Goal: Information Seeking & Learning: Learn about a topic

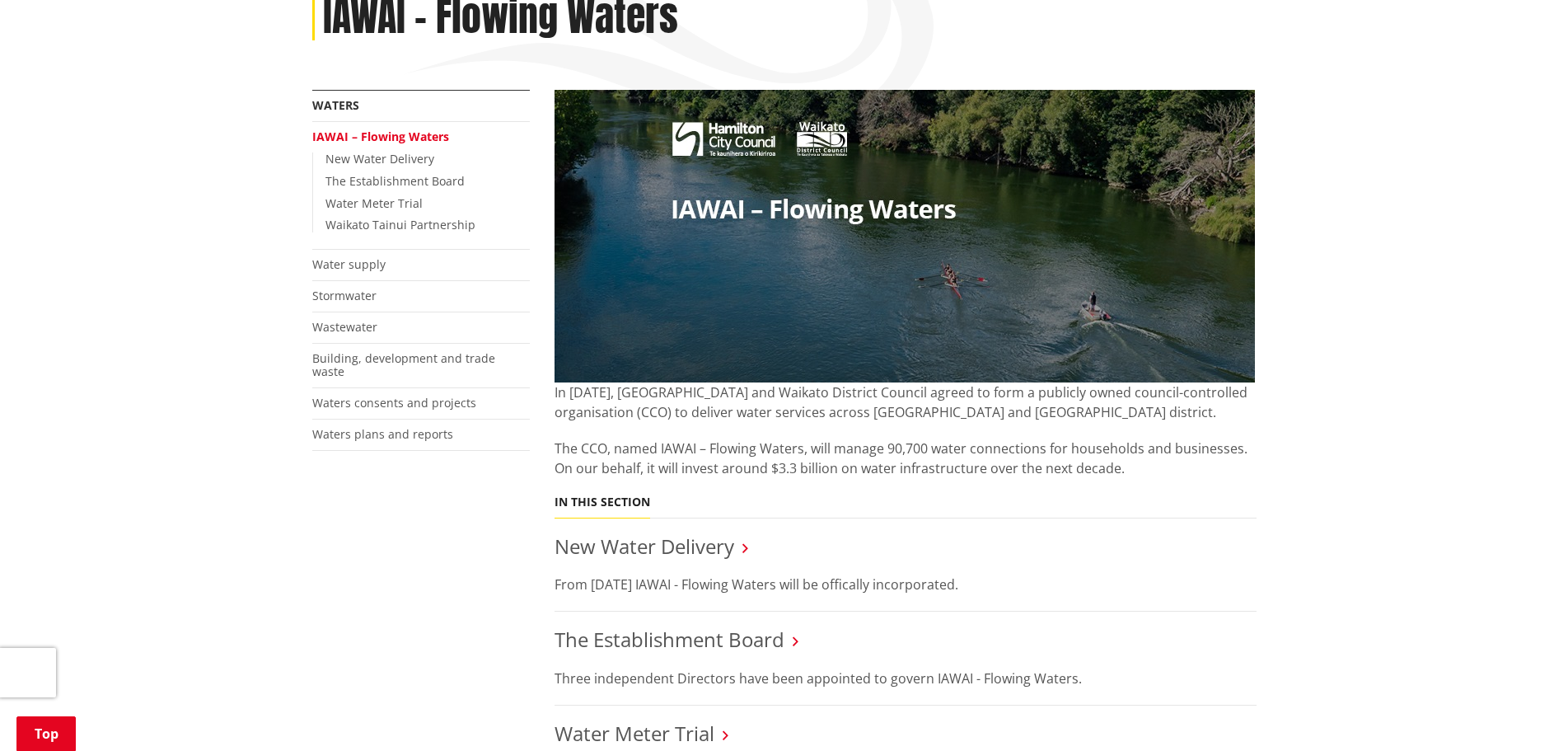
scroll to position [329, 0]
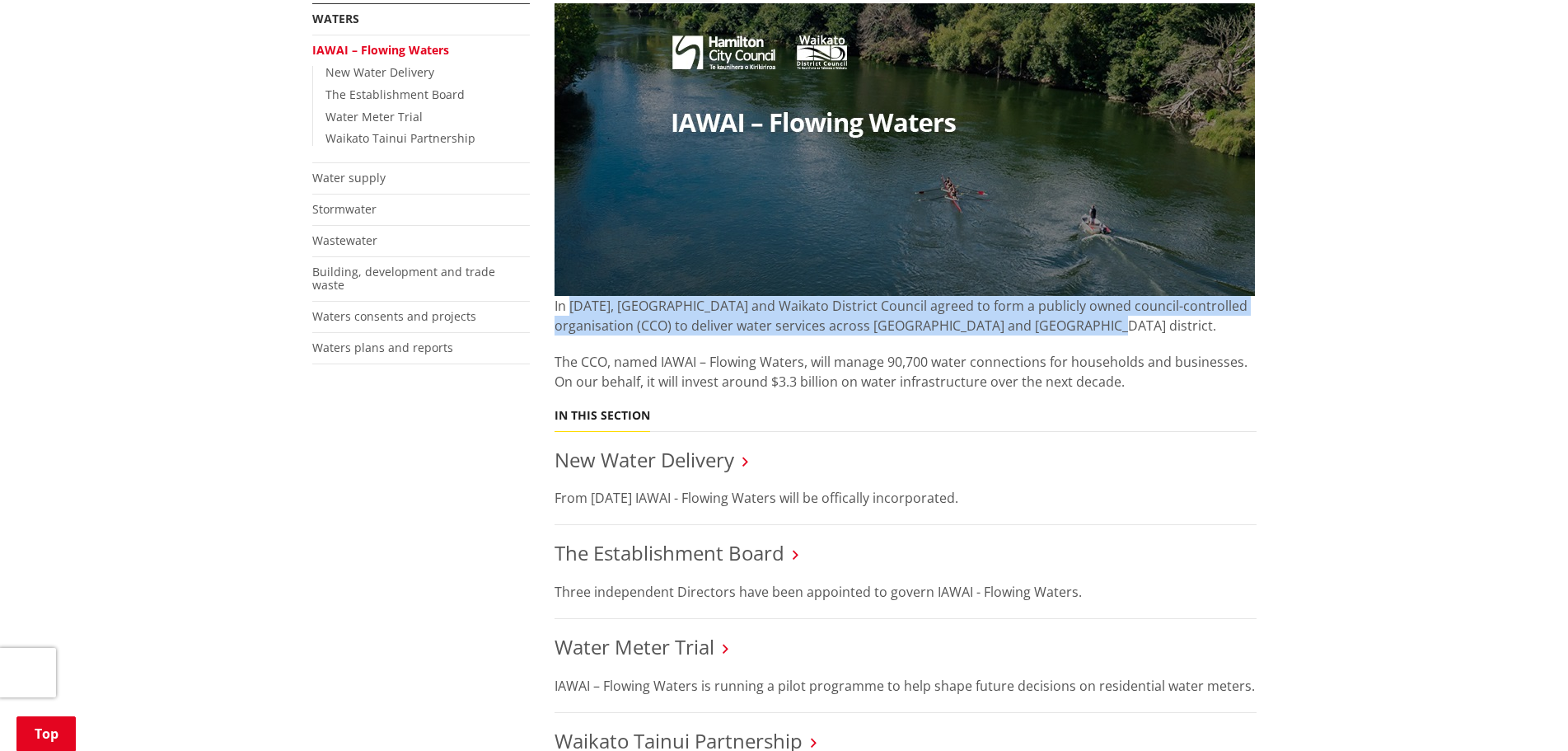
drag, startPoint x: 573, startPoint y: 301, endPoint x: 1048, endPoint y: 329, distance: 475.8
click at [1048, 329] on p "In May 2025, Hamilton City and Waikato District Council agreed to form a public…" at bounding box center [905, 315] width 703 height 40
drag, startPoint x: 948, startPoint y: 326, endPoint x: 555, endPoint y: 306, distance: 393.5
click at [555, 306] on p "In May 2025, Hamilton City and Waikato District Council agreed to form a public…" at bounding box center [905, 315] width 703 height 40
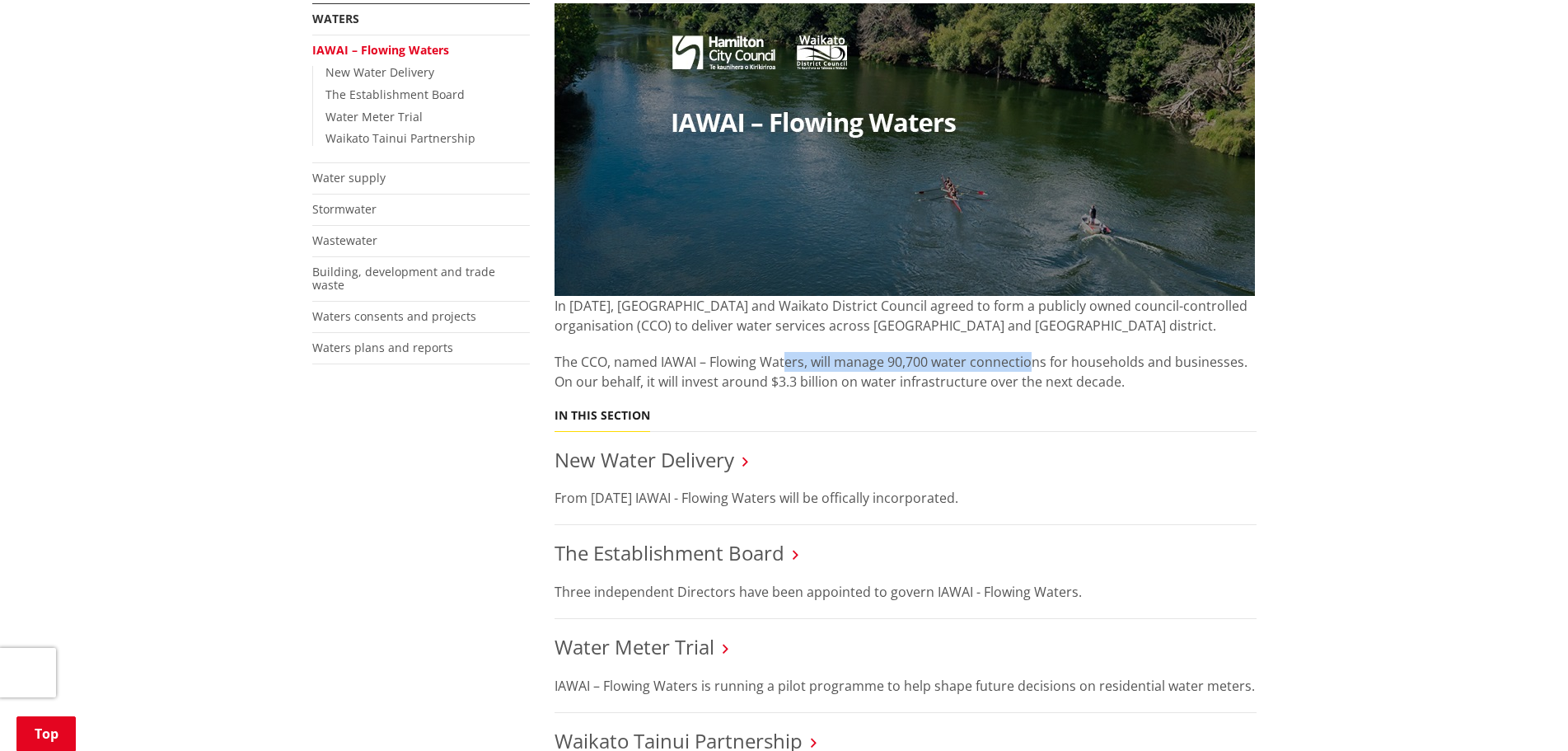
drag, startPoint x: 783, startPoint y: 360, endPoint x: 1020, endPoint y: 360, distance: 237.0
click at [1020, 360] on p "The CCO, named IAWAI – Flowing Waters, will manage 90,700 water connections for…" at bounding box center [905, 371] width 703 height 40
click at [1052, 371] on p "The CCO, named IAWAI – Flowing Waters, will manage 90,700 water connections for…" at bounding box center [905, 371] width 703 height 40
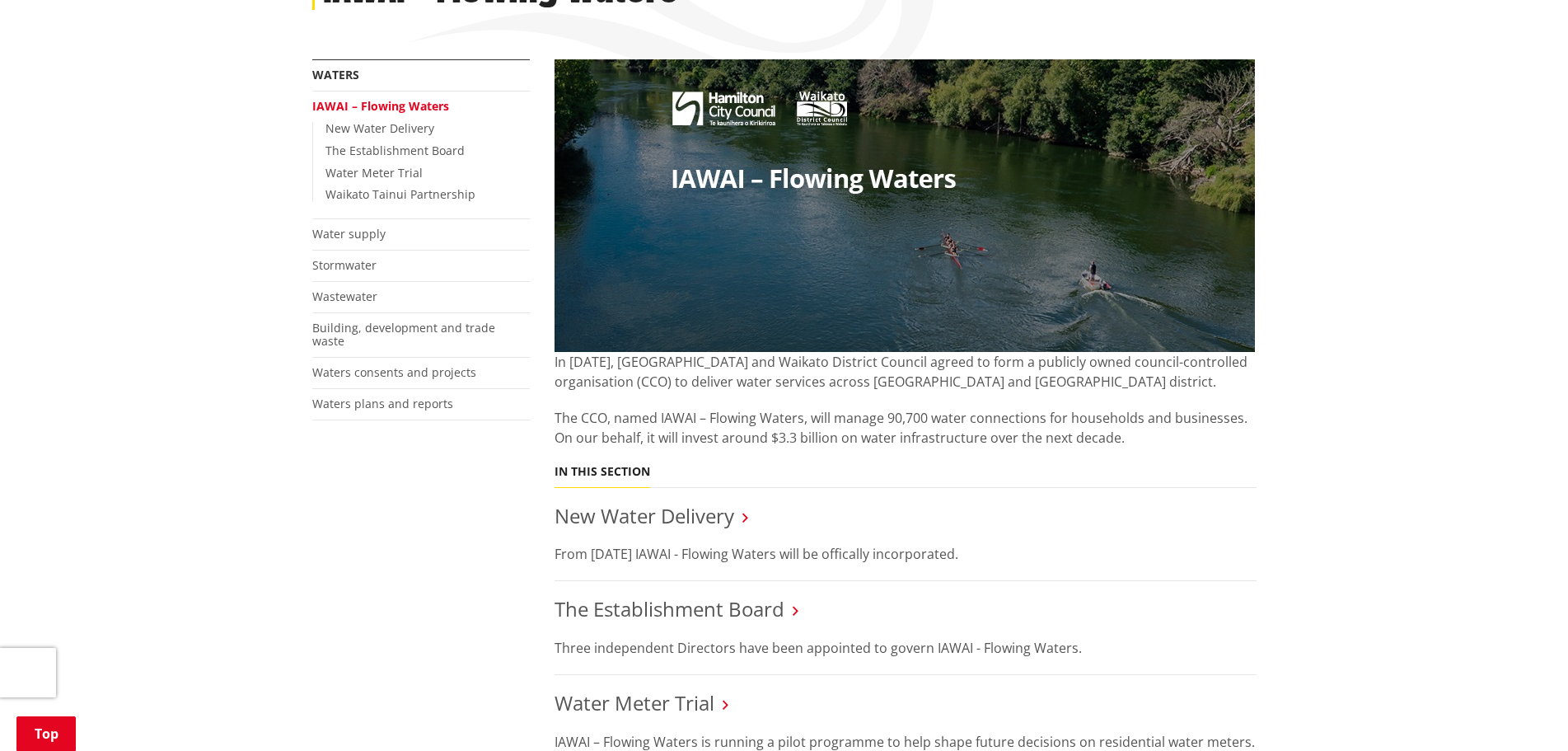
scroll to position [0, 0]
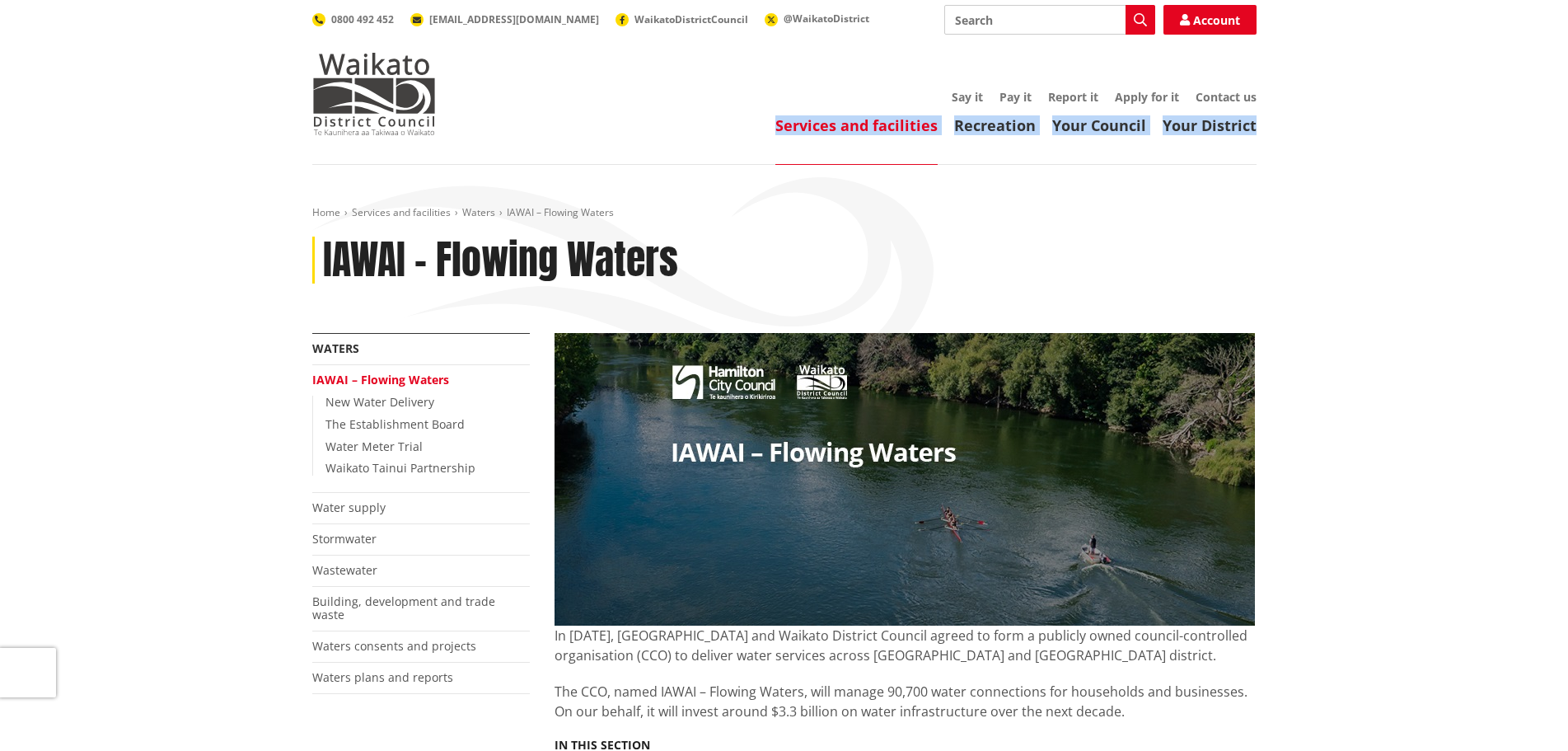
drag, startPoint x: 1453, startPoint y: 142, endPoint x: 796, endPoint y: 151, distance: 657.1
click at [796, 151] on header "Toggle search Toggle navigation Services and facilities Recreation Your Council…" at bounding box center [784, 82] width 1568 height 165
click at [1088, 222] on div "Home Services and facilities Waters IAWAI – Flowing Waters IAWAI – Flowing Wate…" at bounding box center [784, 269] width 970 height 127
click at [769, 249] on div "IAWAI – Flowing Waters" at bounding box center [784, 260] width 945 height 47
click at [772, 238] on div "IAWAI – Flowing Waters" at bounding box center [784, 260] width 945 height 47
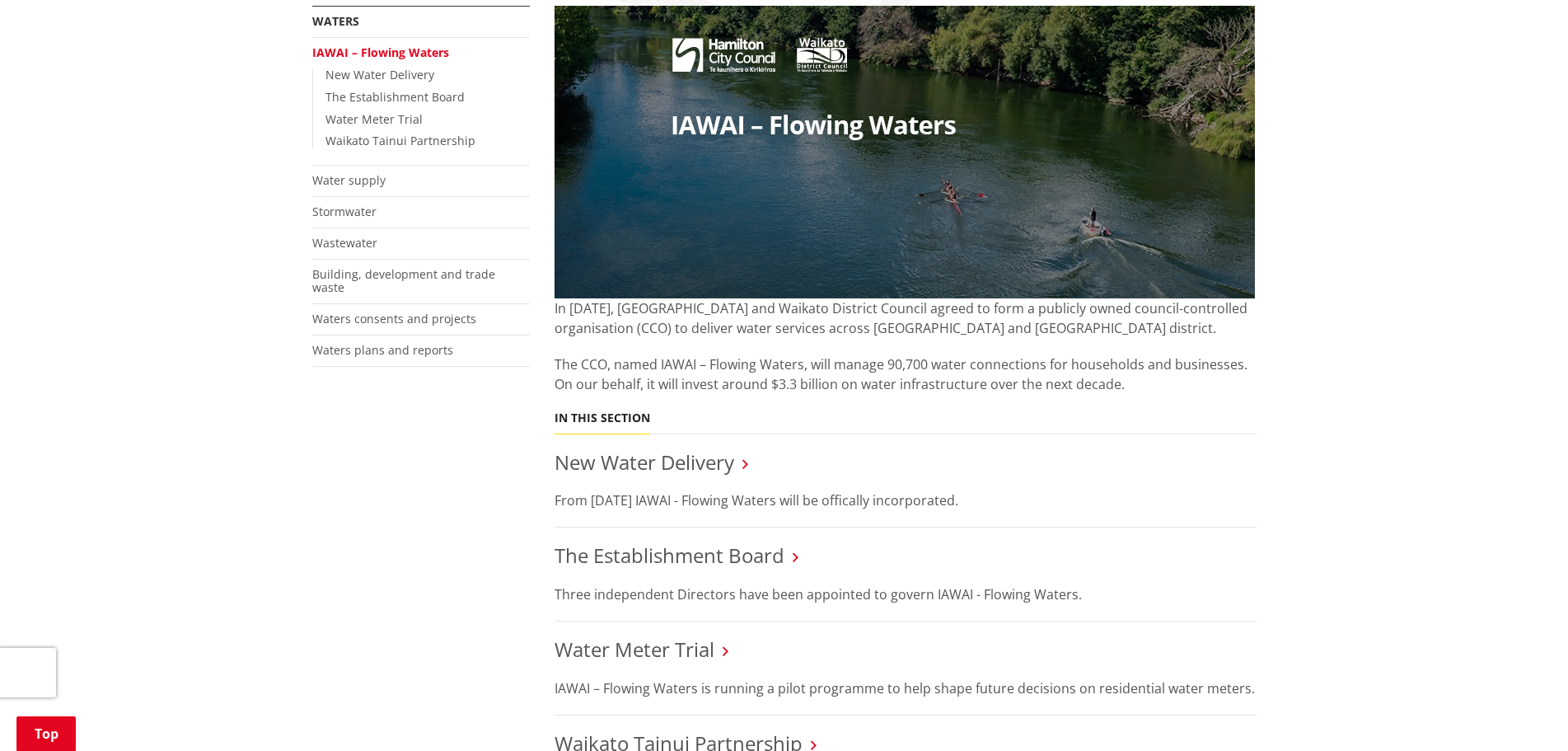
scroll to position [329, 0]
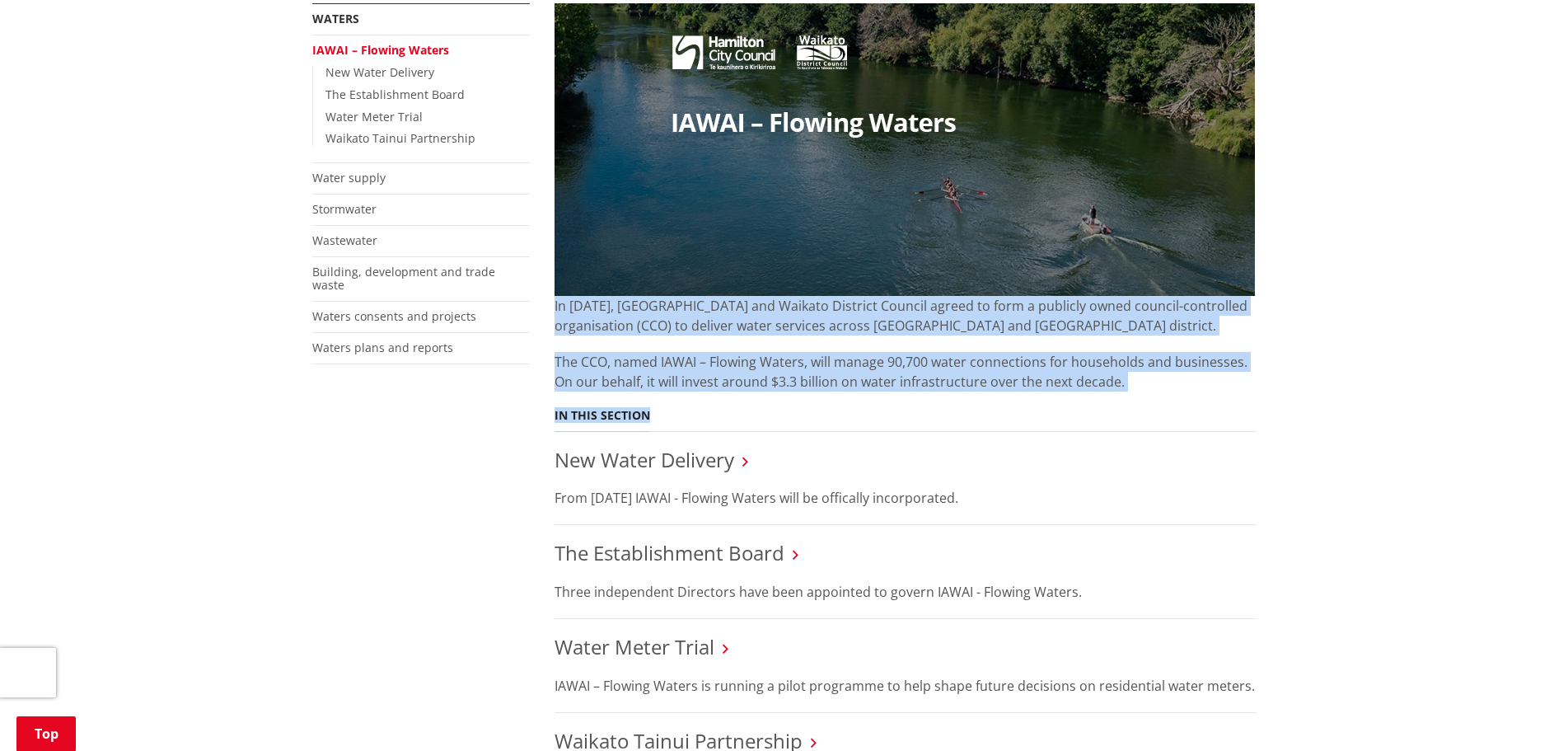
drag, startPoint x: 573, startPoint y: 321, endPoint x: 1081, endPoint y: 411, distance: 515.9
click at [1076, 411] on div "In May 2025, Hamilton City and Waikato District Council agreed to form a public…" at bounding box center [905, 530] width 727 height 1053
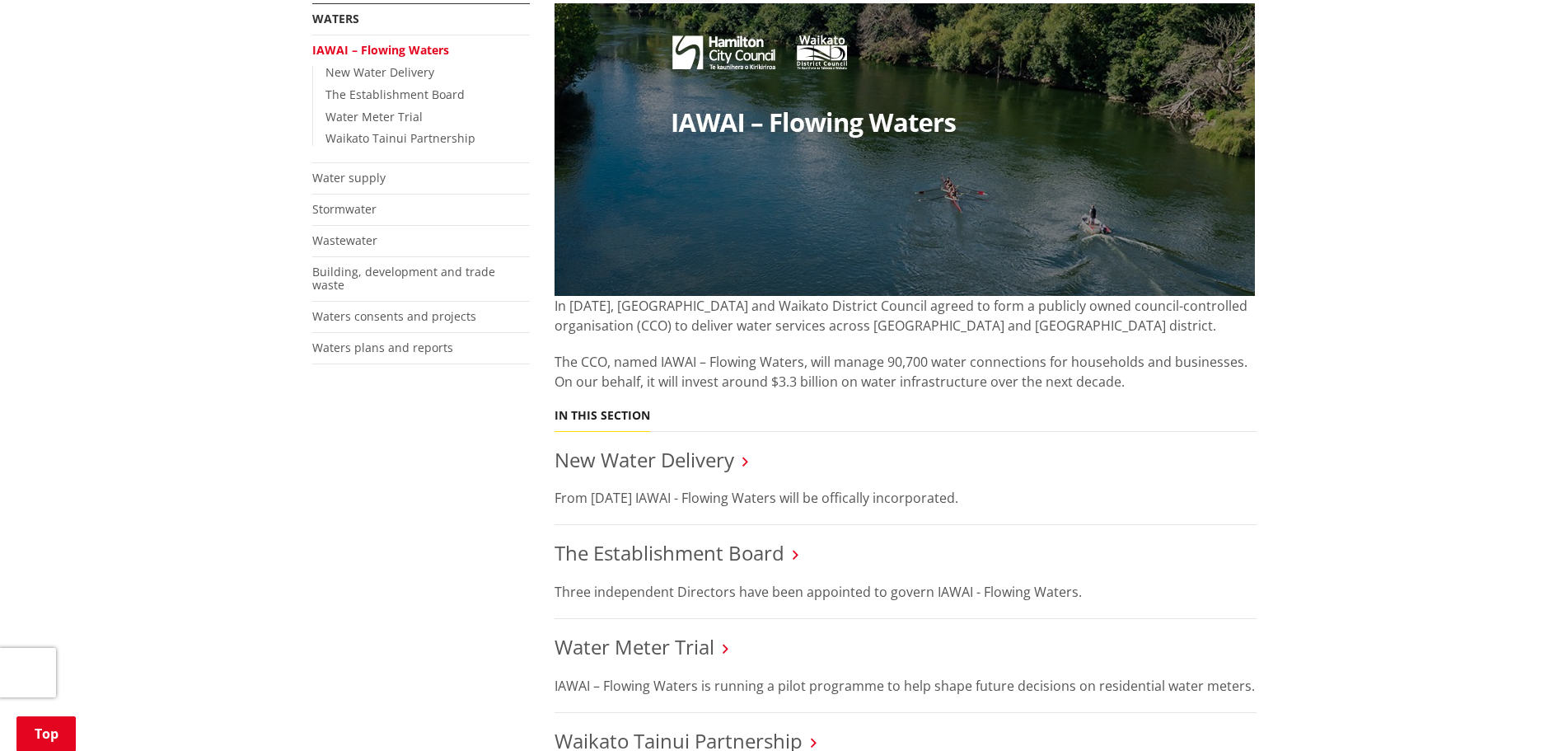
click at [1092, 402] on div "In May 2025, Hamilton City and Waikato District Council agreed to form a public…" at bounding box center [905, 530] width 727 height 1053
drag, startPoint x: 1111, startPoint y: 385, endPoint x: 875, endPoint y: 371, distance: 236.4
click at [875, 371] on p "The CCO, named IAWAI – Flowing Waters, will manage 90,700 water connections for…" at bounding box center [905, 371] width 703 height 40
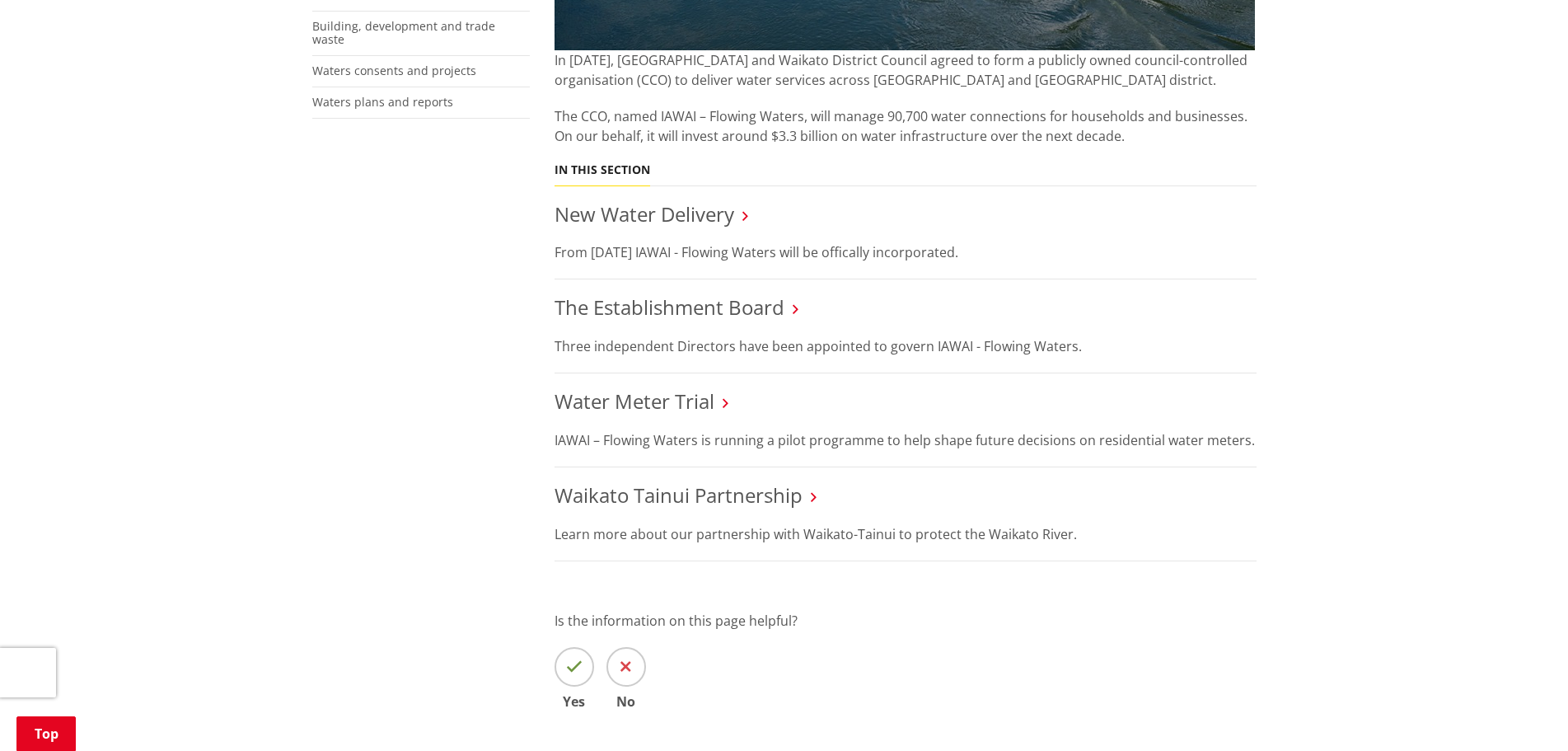
scroll to position [577, 0]
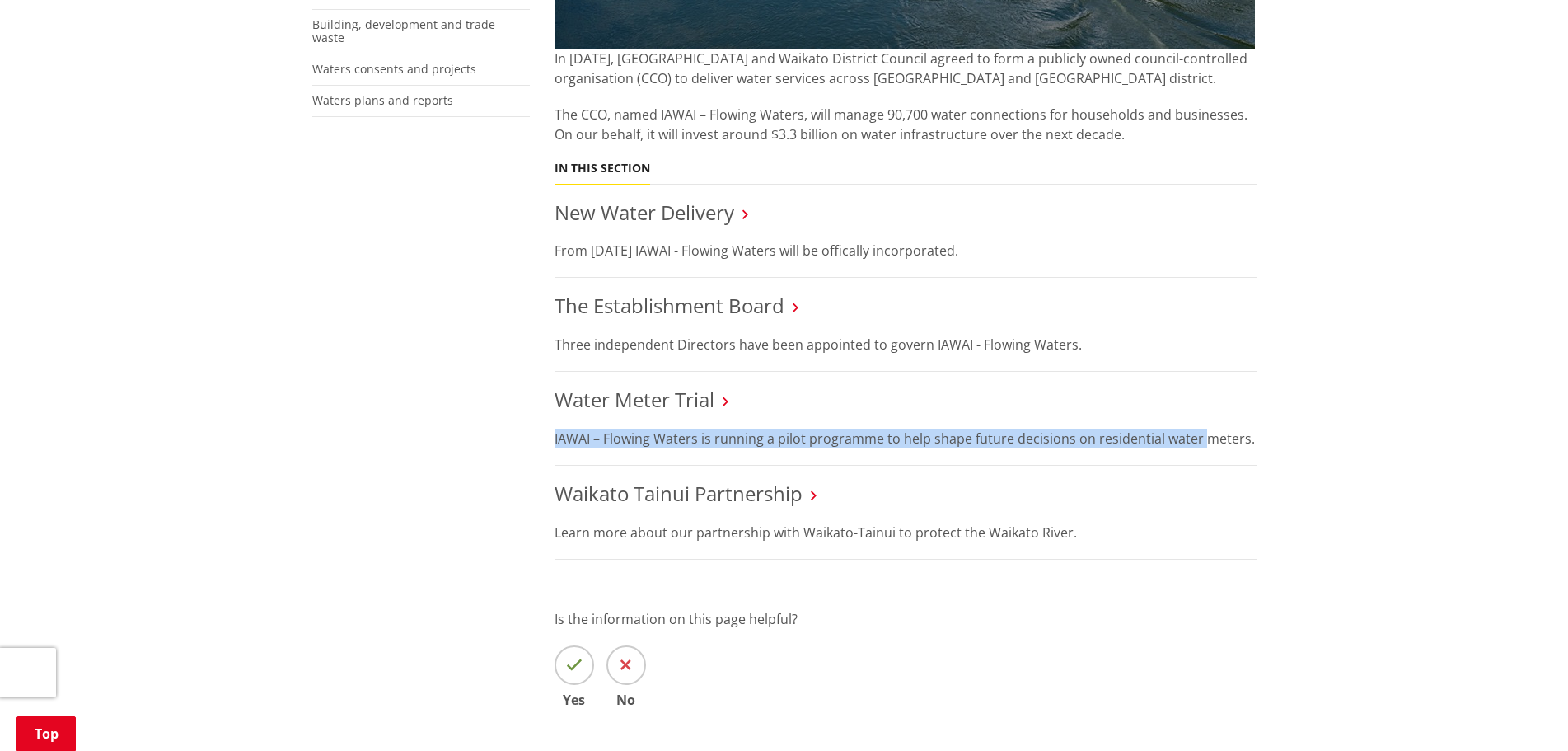
drag, startPoint x: 1170, startPoint y: 408, endPoint x: 1216, endPoint y: 431, distance: 51.4
click at [1184, 430] on li "Water Meter Trial IAWAI – Flowing Waters is running a pilot programme to help s…" at bounding box center [905, 418] width 703 height 94
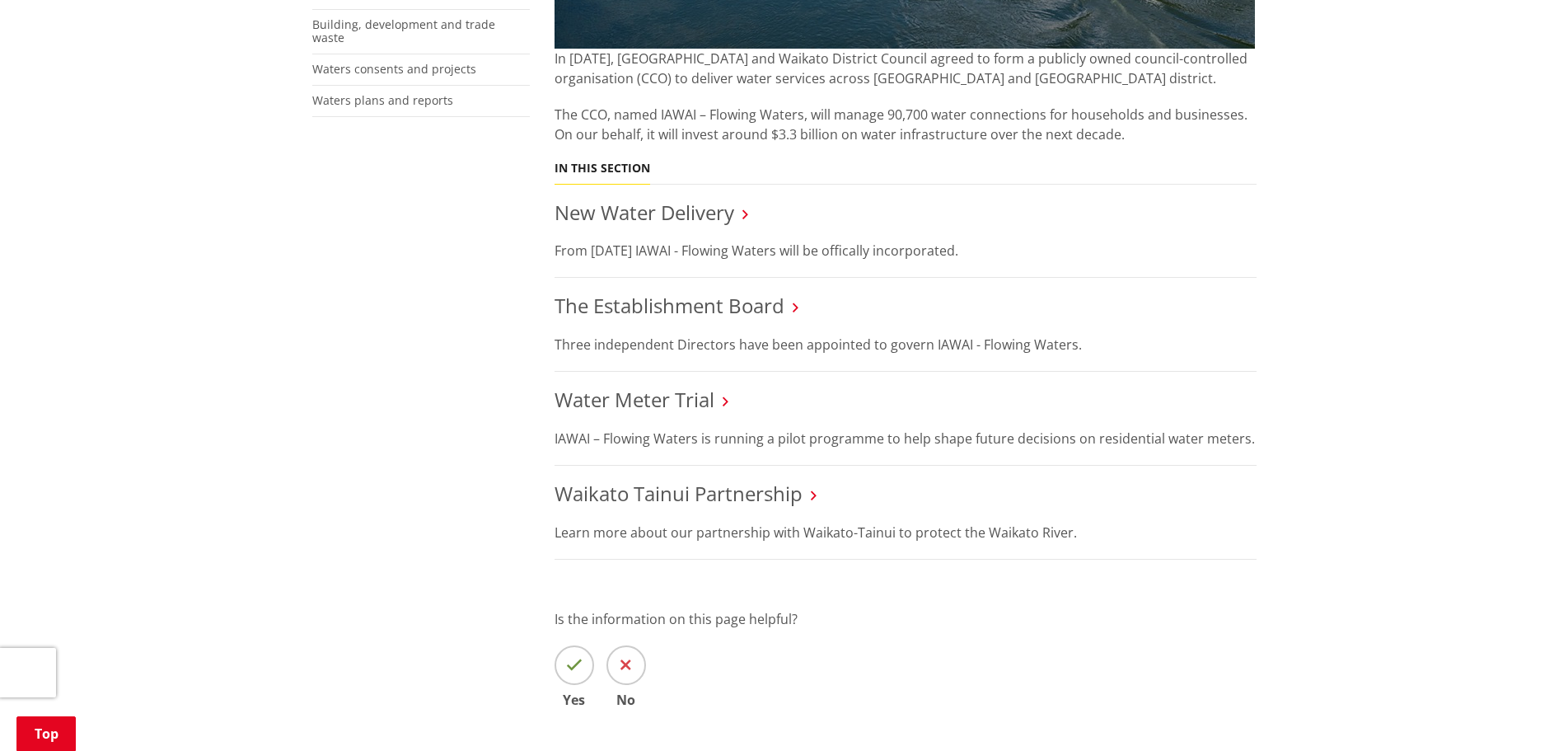
click at [1384, 437] on div "Home Services and facilities Waters IAWAI – Flowing Waters IAWAI – Flowing Wate…" at bounding box center [784, 231] width 1568 height 1287
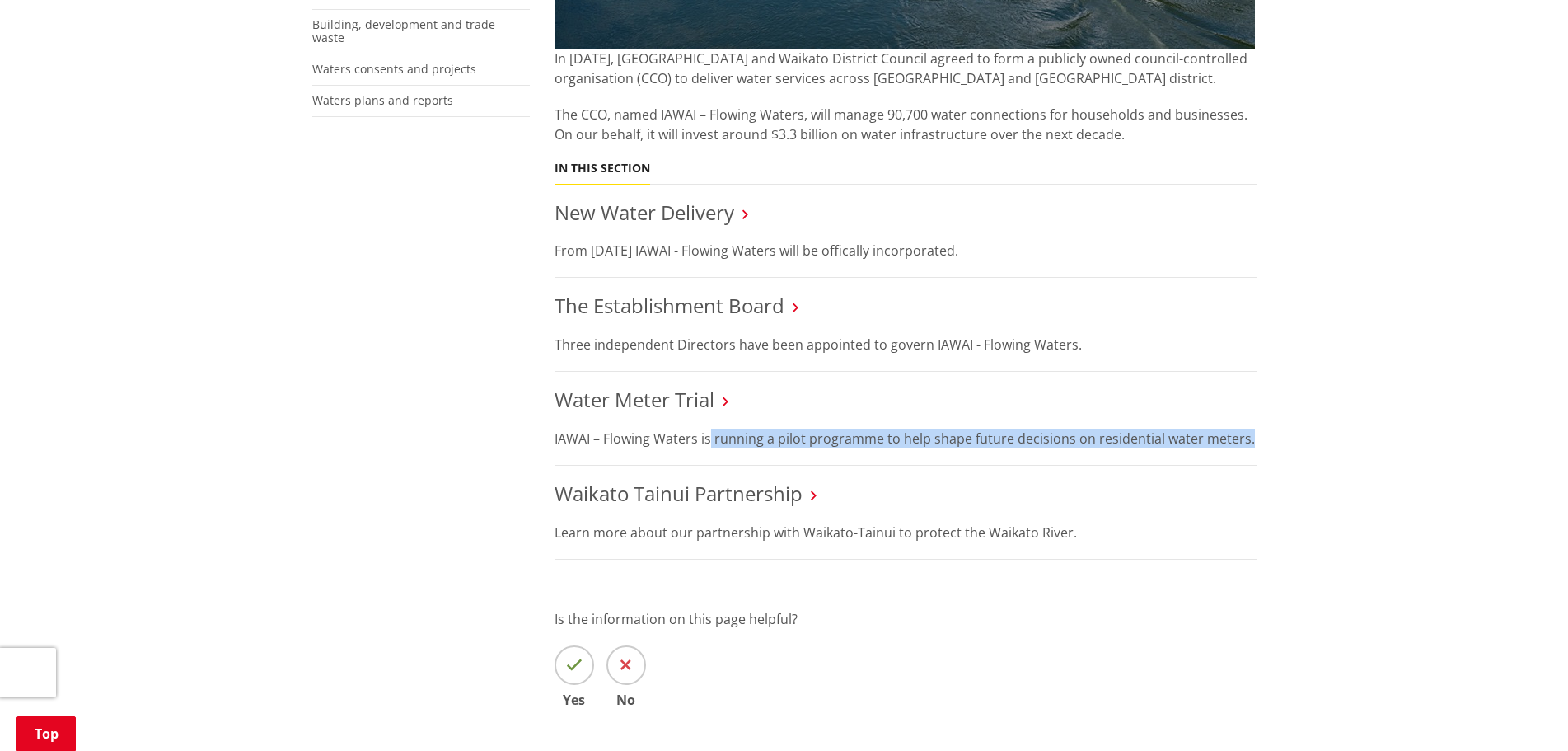
drag, startPoint x: 1383, startPoint y: 437, endPoint x: 707, endPoint y: 439, distance: 676.0
click at [707, 439] on div "Home Services and facilities Waters IAWAI – Flowing Waters IAWAI – Flowing Wate…" at bounding box center [784, 231] width 1568 height 1287
click at [707, 439] on p "IAWAI – Flowing Waters is running a pilot programme to help shape future decisi…" at bounding box center [905, 438] width 703 height 20
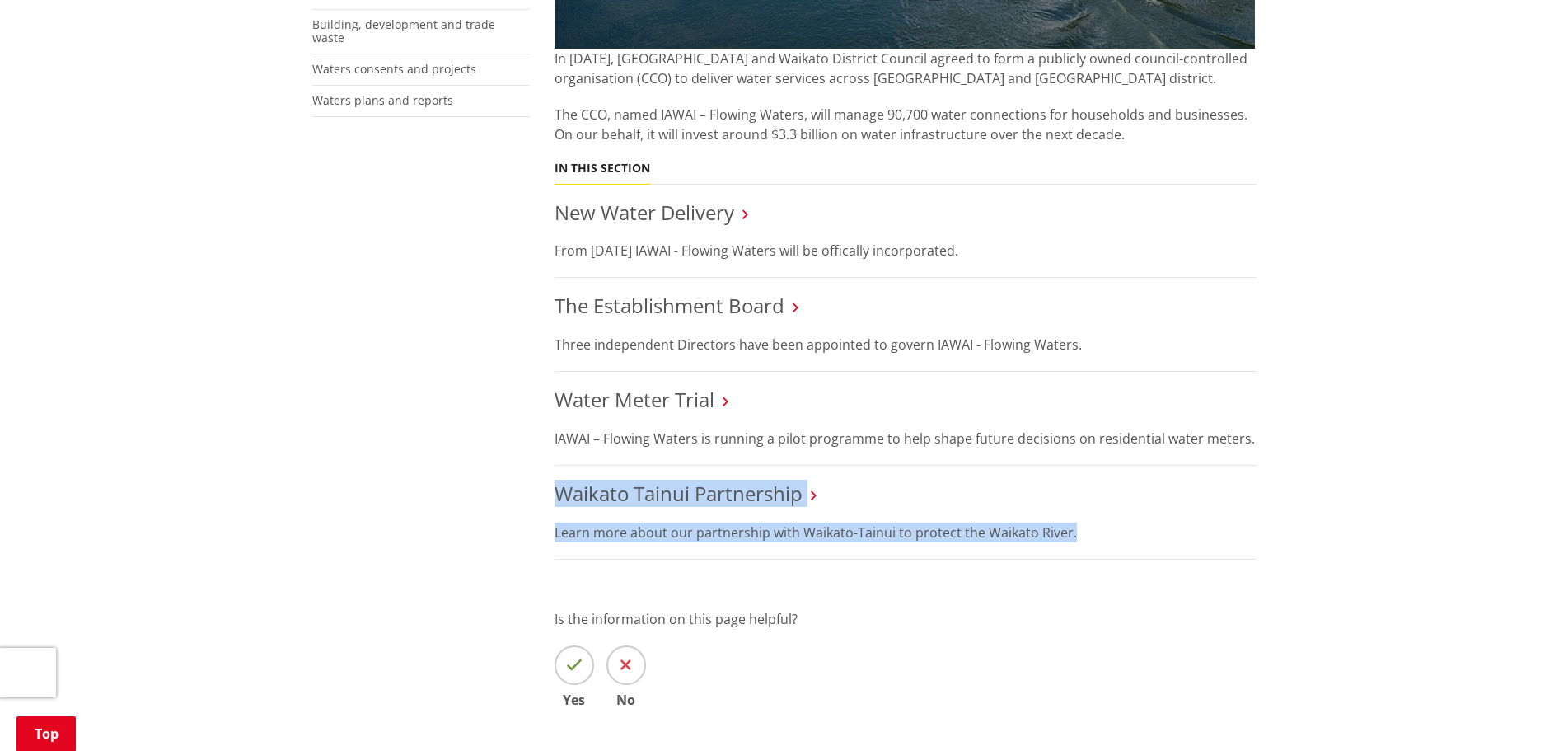
drag, startPoint x: 485, startPoint y: 490, endPoint x: 1127, endPoint y: 521, distance: 642.7
click at [1127, 521] on div "More from this section Waters IAWAI – Flowing Waters New Water Delivery The Est…" at bounding box center [784, 282] width 970 height 1053
click at [1132, 523] on p "Learn more about our partnership with Waikato-Tainui to protect the Waikato Riv…" at bounding box center [905, 532] width 703 height 20
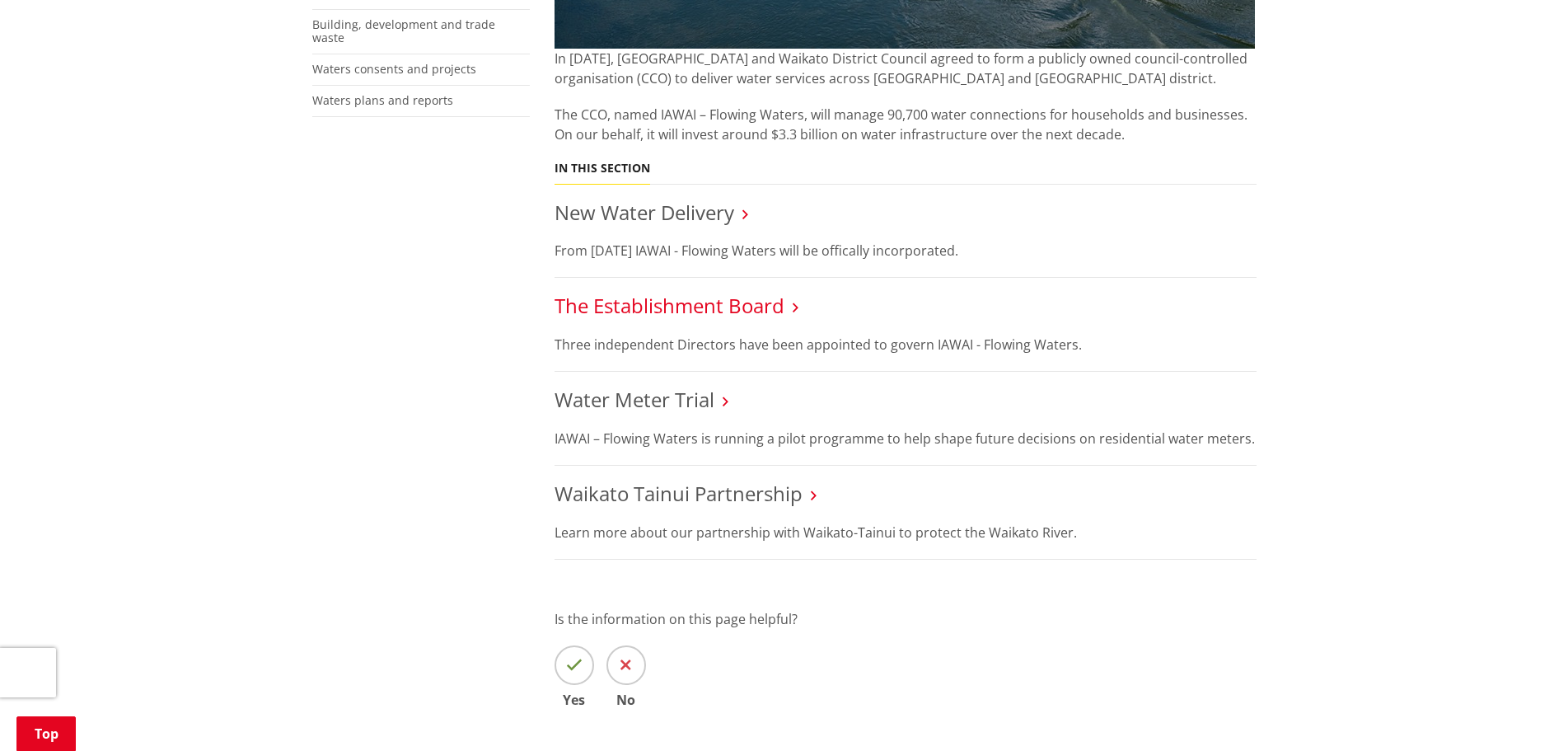
click at [781, 306] on link "The Establishment Board" at bounding box center [669, 305] width 230 height 27
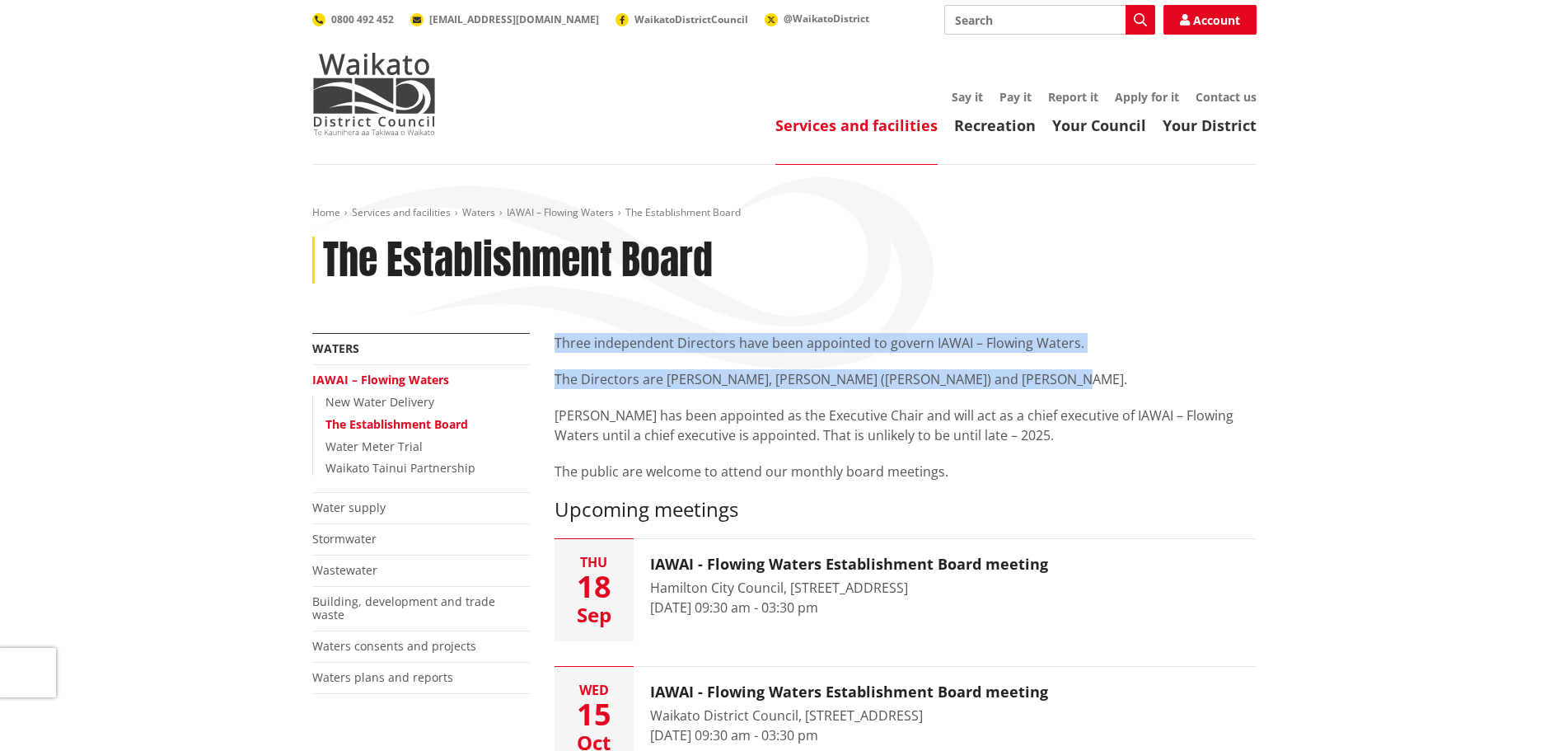
drag, startPoint x: 660, startPoint y: 350, endPoint x: 1123, endPoint y: 382, distance: 464.1
click at [1123, 382] on div "Three independent Directors have been appointed to govern IAWAI – Flowing Water…" at bounding box center [905, 407] width 703 height 148
click at [1123, 382] on p "The Directors are [PERSON_NAME], [PERSON_NAME] ([PERSON_NAME]) and [PERSON_NAME…" at bounding box center [905, 379] width 703 height 20
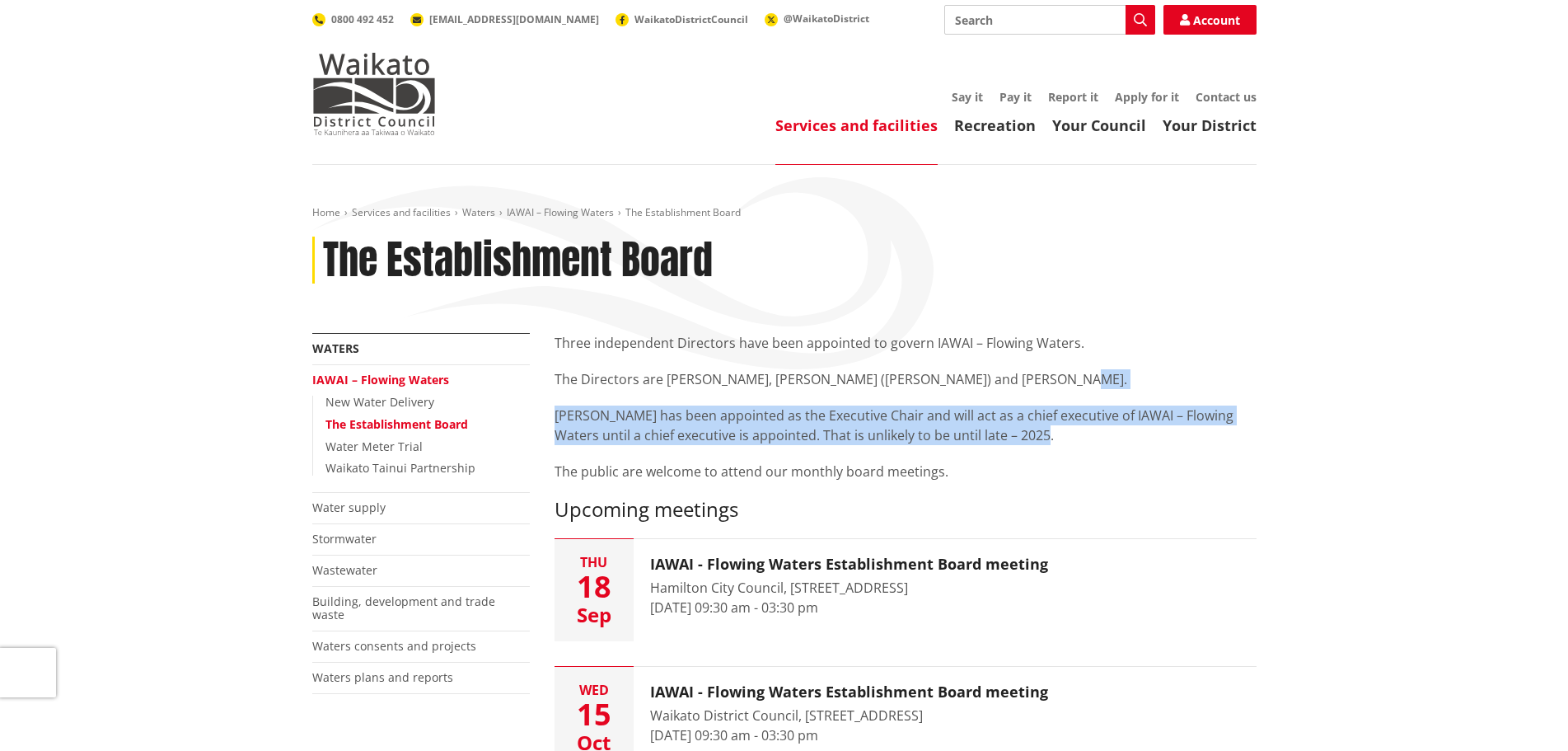
drag, startPoint x: 958, startPoint y: 389, endPoint x: 1064, endPoint y: 433, distance: 114.8
click at [1064, 433] on div "Three independent Directors have been appointed to govern IAWAI – Flowing Water…" at bounding box center [905, 407] width 703 height 148
click at [1064, 433] on p "[PERSON_NAME] has been appointed as the Executive Chair and will act as a chief…" at bounding box center [905, 425] width 703 height 40
drag, startPoint x: 1065, startPoint y: 433, endPoint x: 623, endPoint y: 415, distance: 442.4
click at [623, 415] on p "[PERSON_NAME] has been appointed as the Executive Chair and will act as a chief…" at bounding box center [905, 425] width 703 height 40
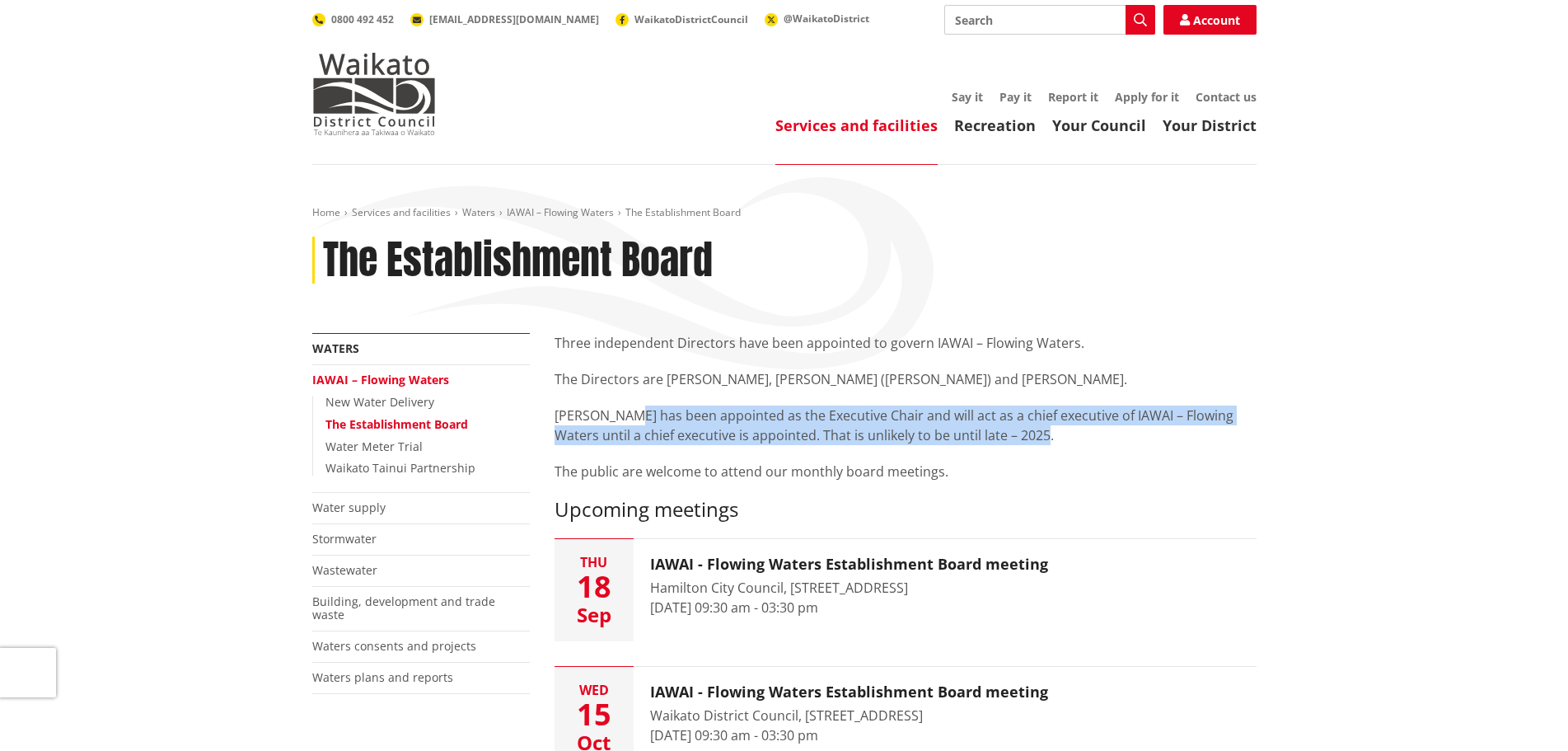
click at [623, 415] on p "[PERSON_NAME] has been appointed as the Executive Chair and will act as a chief…" at bounding box center [905, 425] width 703 height 40
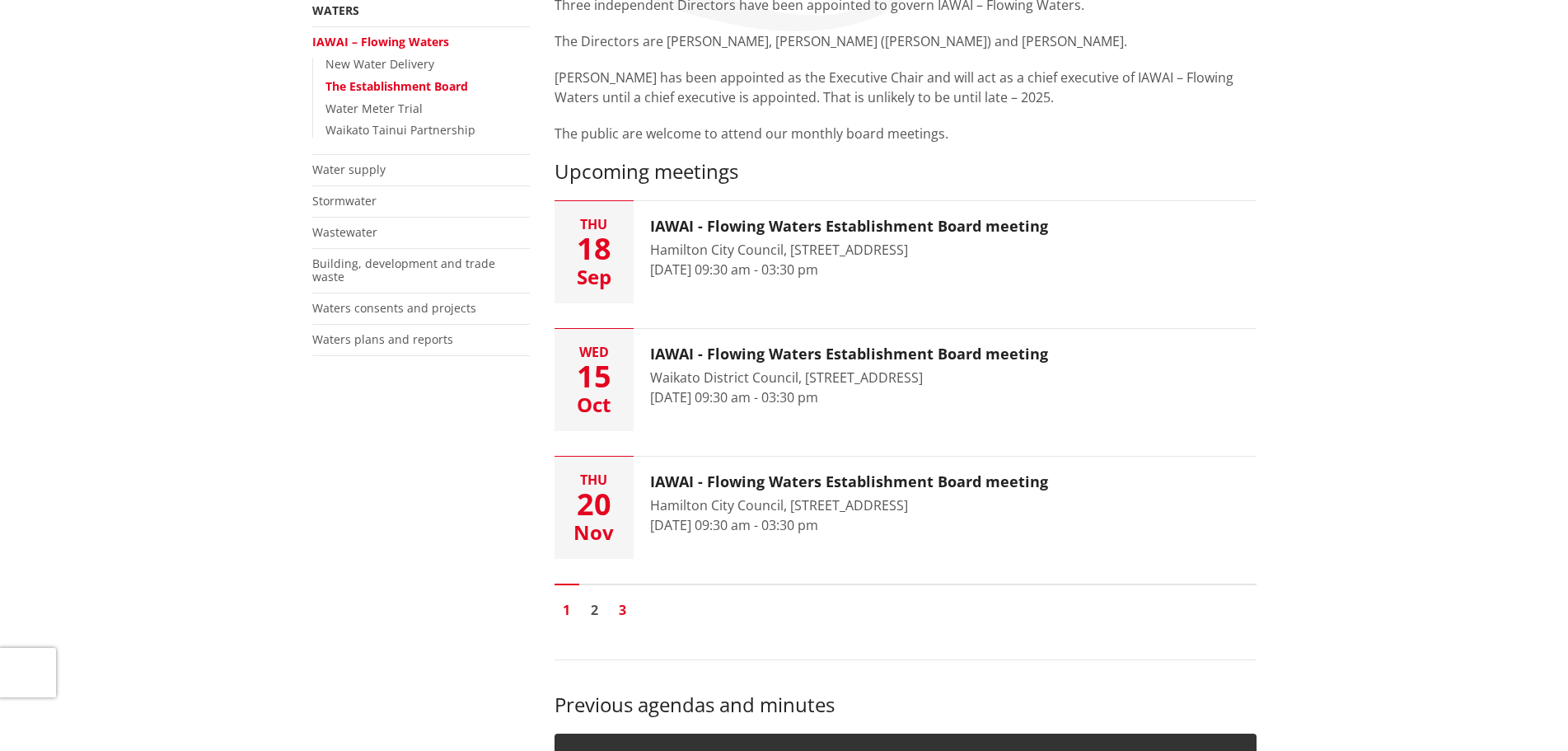
scroll to position [83, 0]
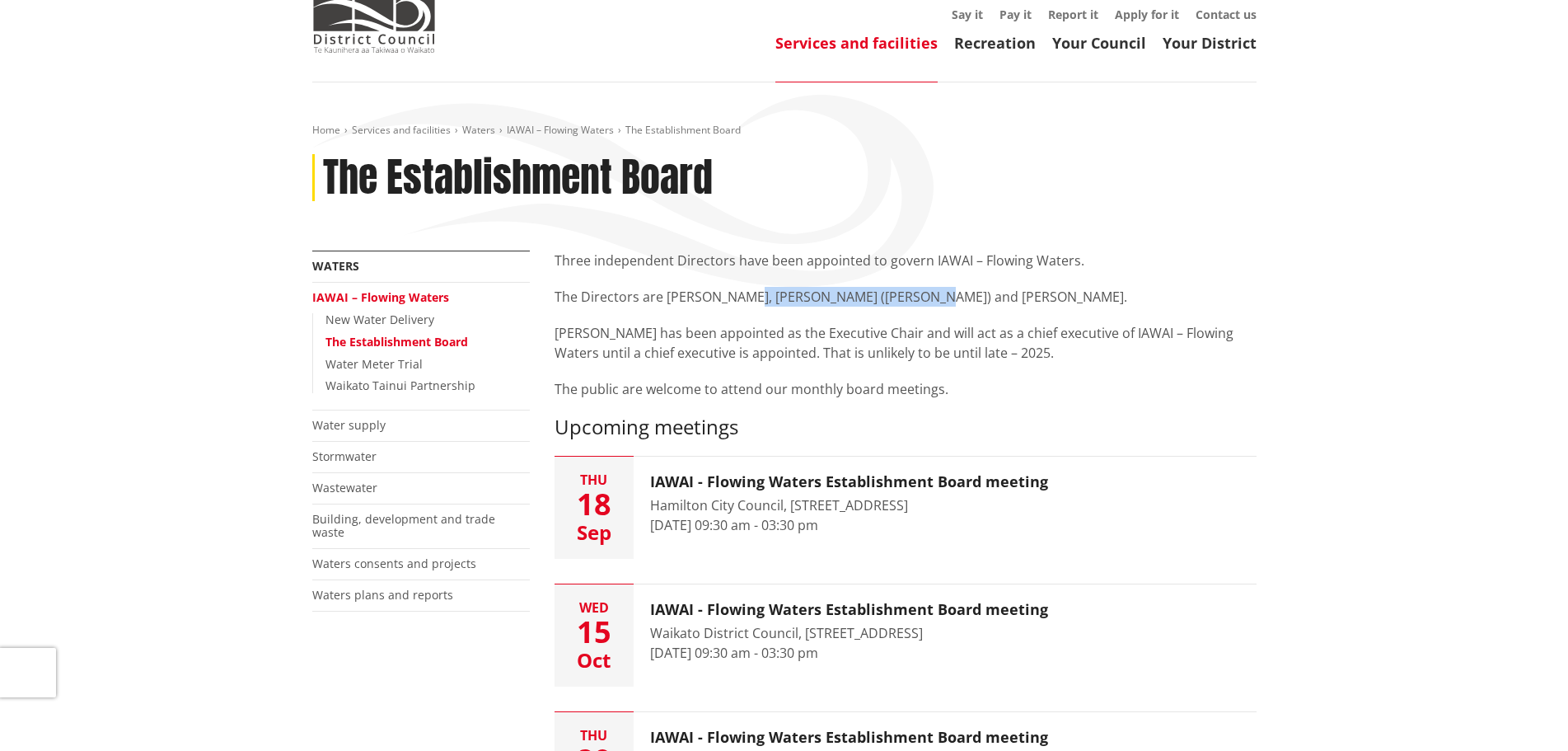
drag, startPoint x: 736, startPoint y: 297, endPoint x: 905, endPoint y: 304, distance: 169.1
click at [905, 304] on p "The Directors are [PERSON_NAME], [PERSON_NAME] ([PERSON_NAME]) and [PERSON_NAME…" at bounding box center [905, 296] width 703 height 20
drag, startPoint x: 911, startPoint y: 295, endPoint x: 744, endPoint y: 305, distance: 167.3
click at [744, 305] on p "The Directors are [PERSON_NAME], [PERSON_NAME] ([PERSON_NAME]) and [PERSON_NAME…" at bounding box center [905, 296] width 703 height 20
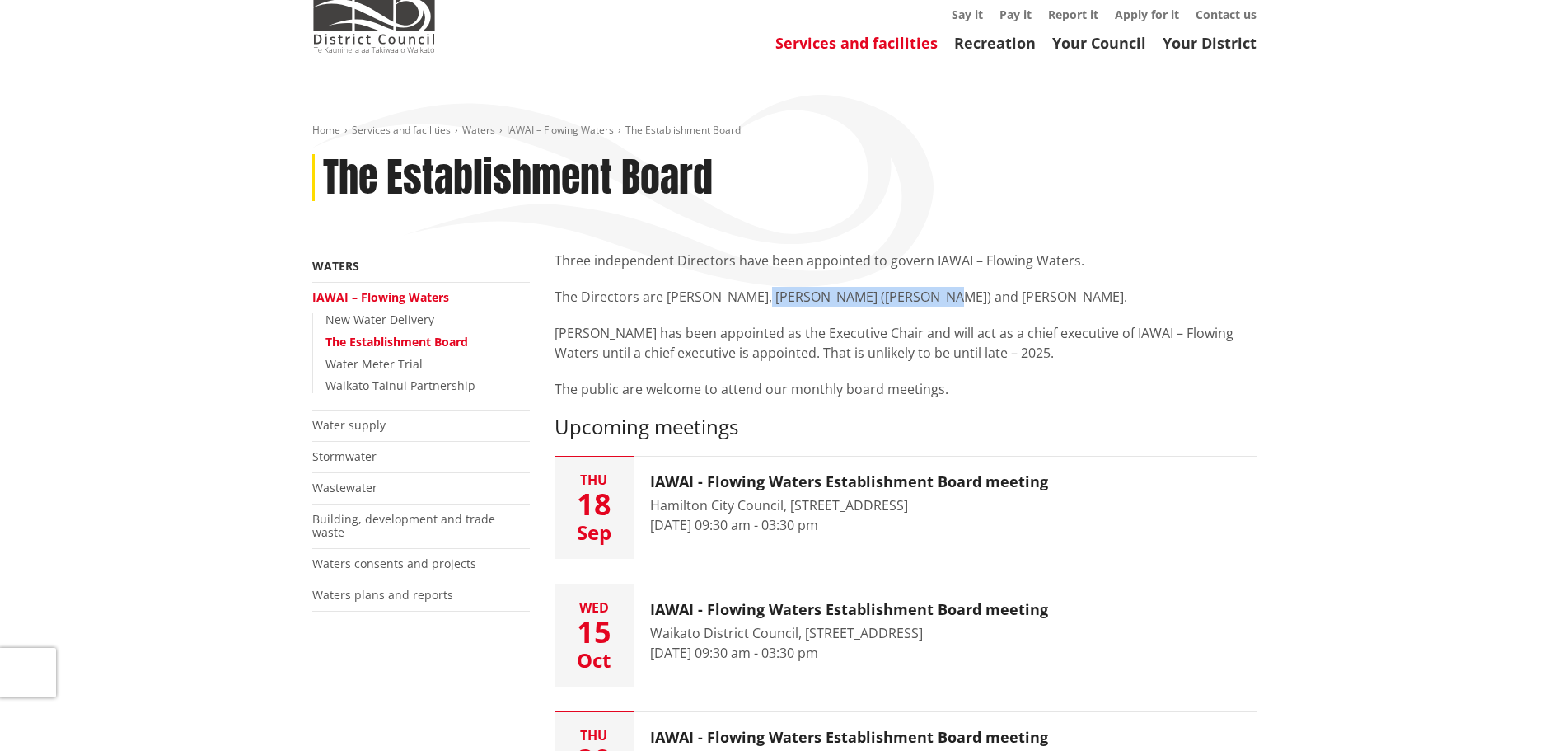
copy p "[PERSON_NAME] ([PERSON_NAME])"
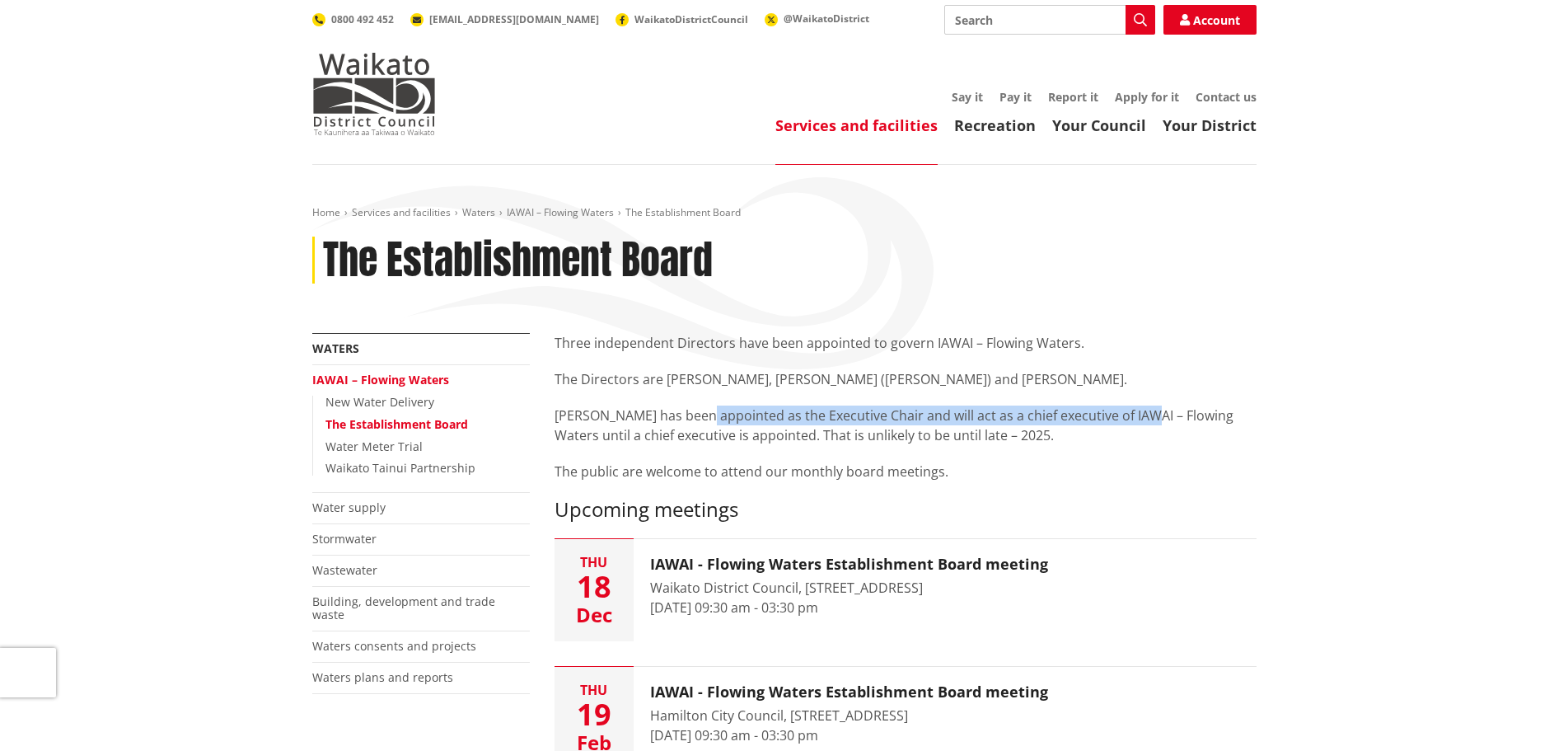
drag, startPoint x: 854, startPoint y: 410, endPoint x: 1132, endPoint y: 431, distance: 278.8
click at [1128, 417] on p "[PERSON_NAME] has been appointed as the Executive Chair and will act as a chief…" at bounding box center [905, 425] width 703 height 40
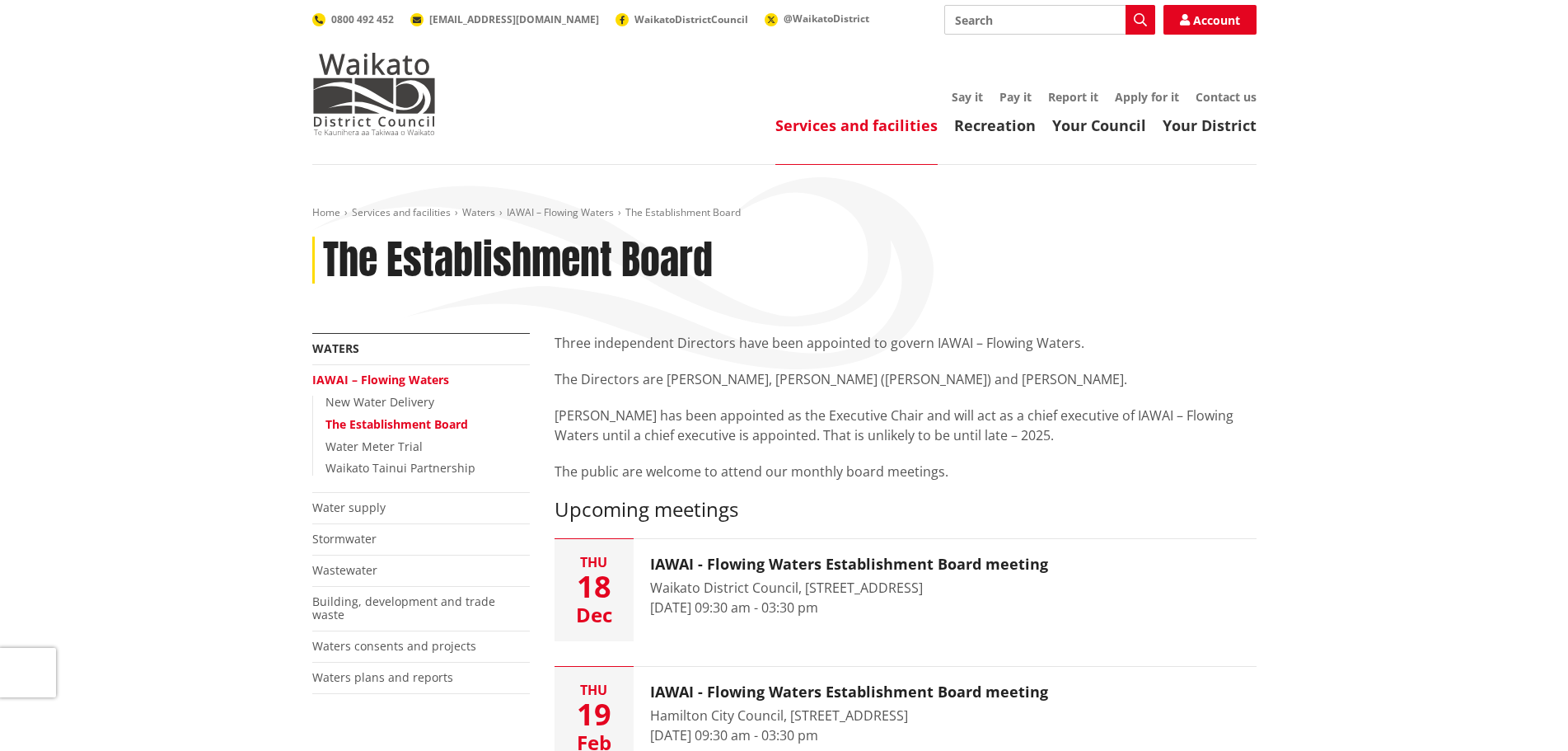
click at [1128, 439] on p "[PERSON_NAME] has been appointed as the Executive Chair and will act as a chief…" at bounding box center [905, 425] width 703 height 40
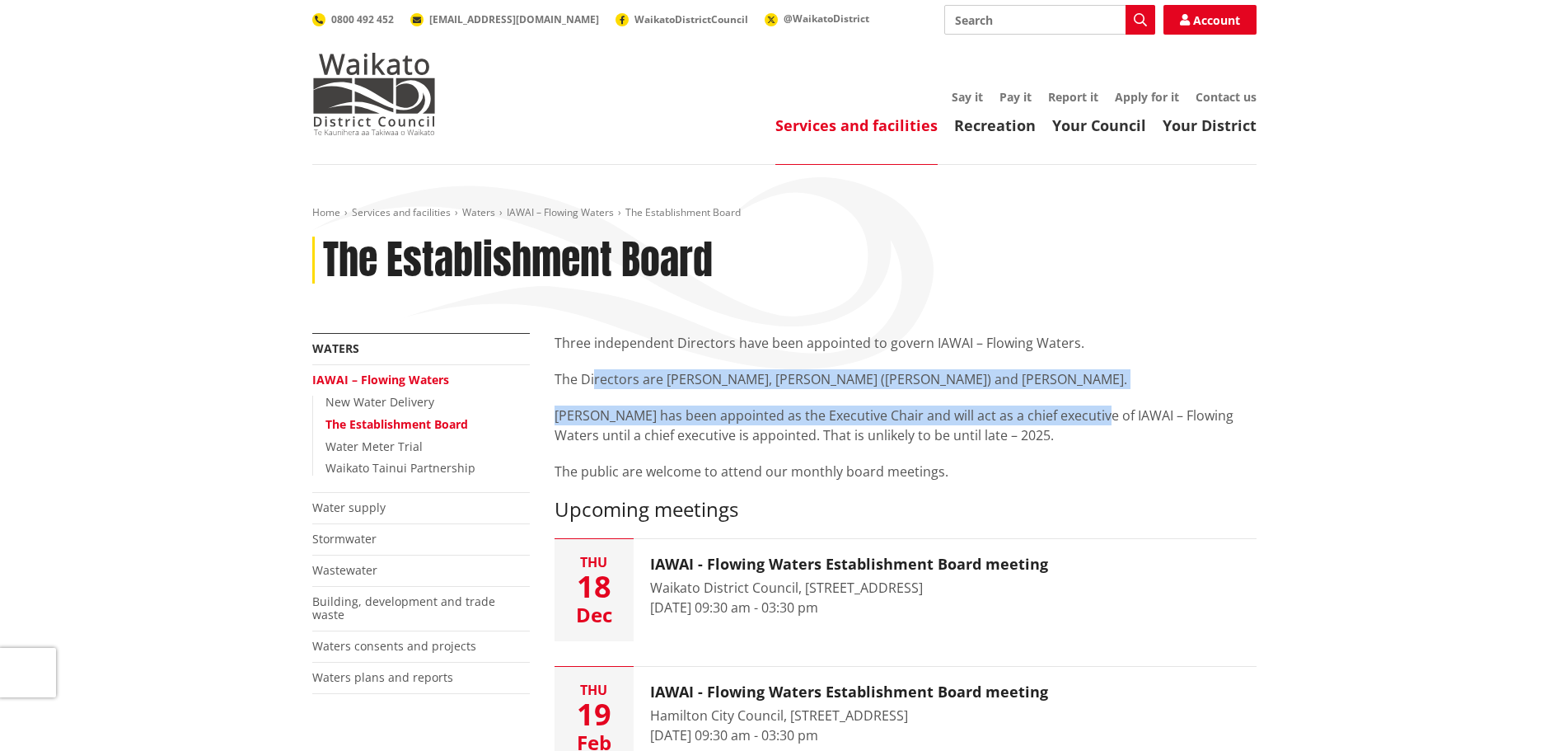
drag, startPoint x: 593, startPoint y: 364, endPoint x: 1074, endPoint y: 415, distance: 483.7
click at [1074, 415] on div "Three independent Directors have been appointed to govern IAWAI – Flowing Water…" at bounding box center [905, 407] width 703 height 148
click at [363, 407] on link "New Water Delivery" at bounding box center [380, 401] width 109 height 16
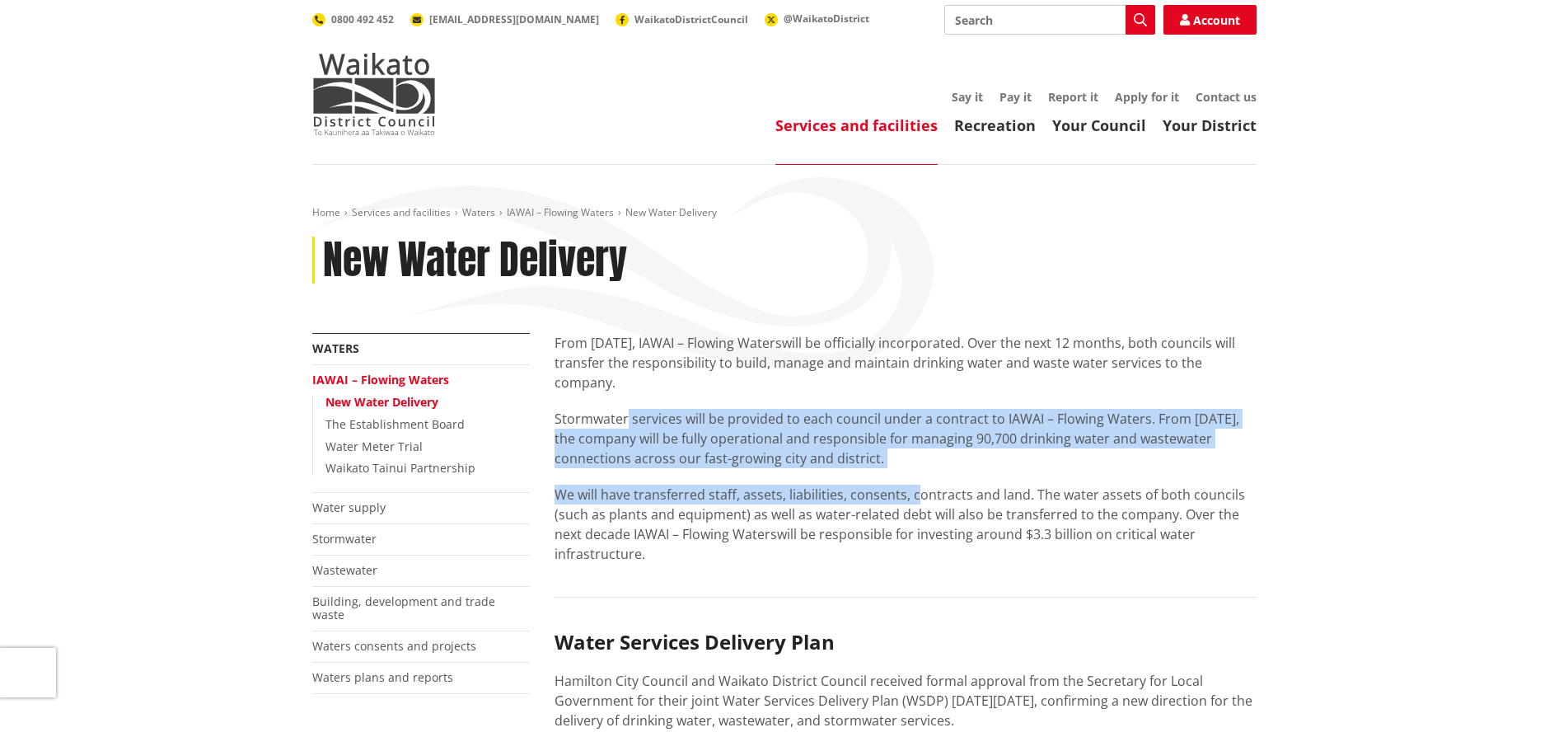
drag, startPoint x: 622, startPoint y: 373, endPoint x: 904, endPoint y: 451, distance: 292.6
click at [904, 451] on div "From 1 July 2025, IAWAI – Flowing Waters will be officially incorporated. Over …" at bounding box center [905, 449] width 703 height 231
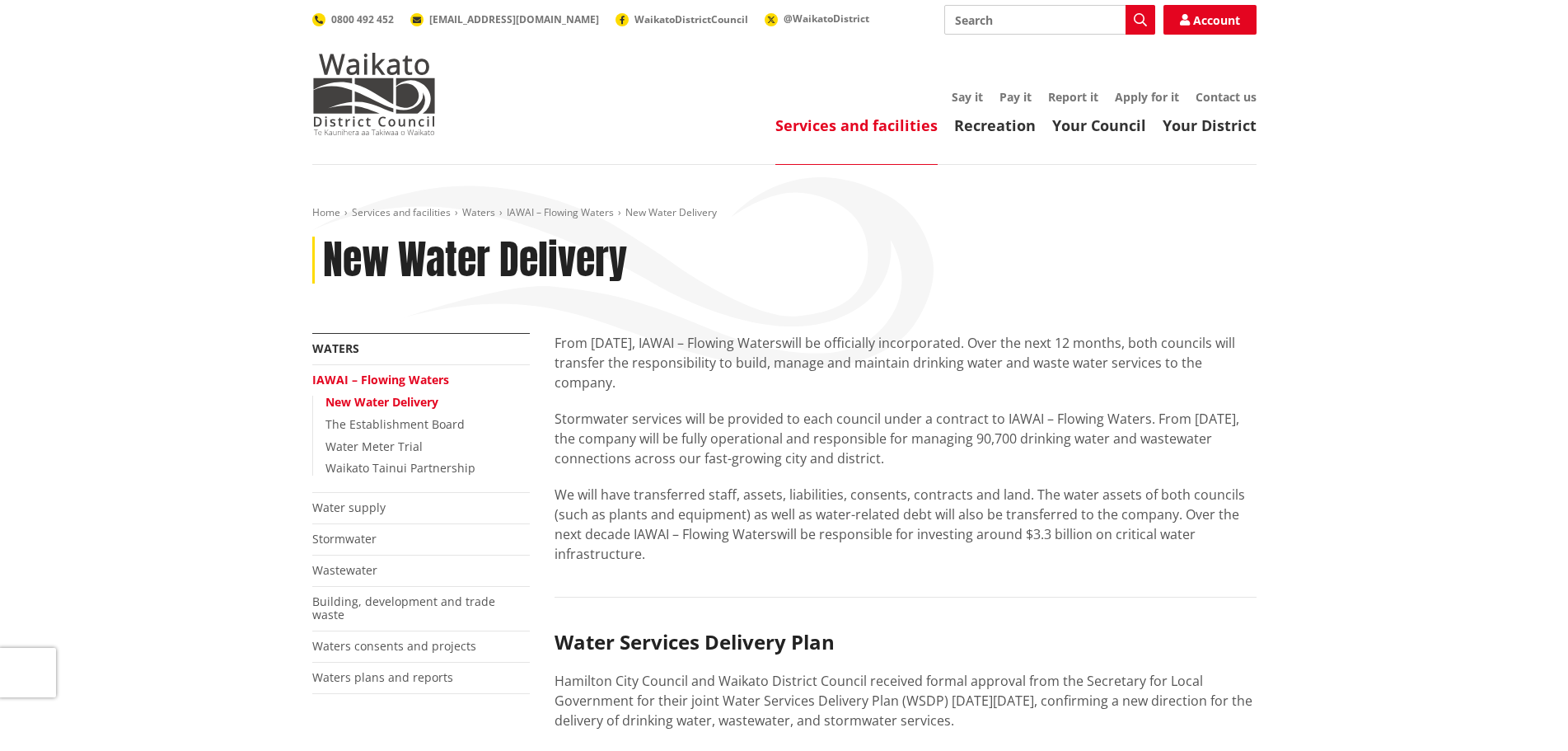
click at [905, 450] on div "From 1 July 2025, IAWAI – Flowing Waters will be officially incorporated. Over …" at bounding box center [905, 449] width 703 height 231
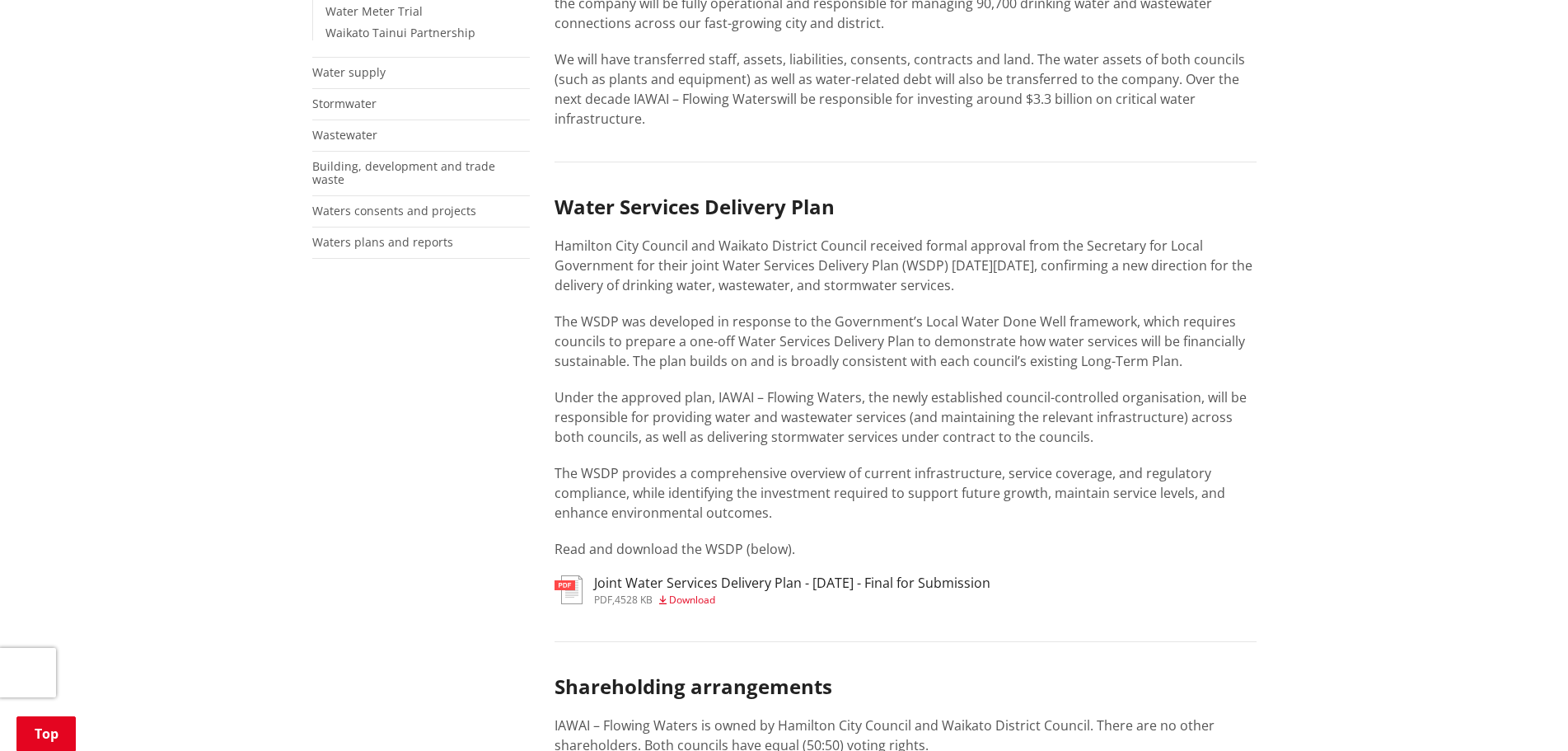
scroll to position [494, 0]
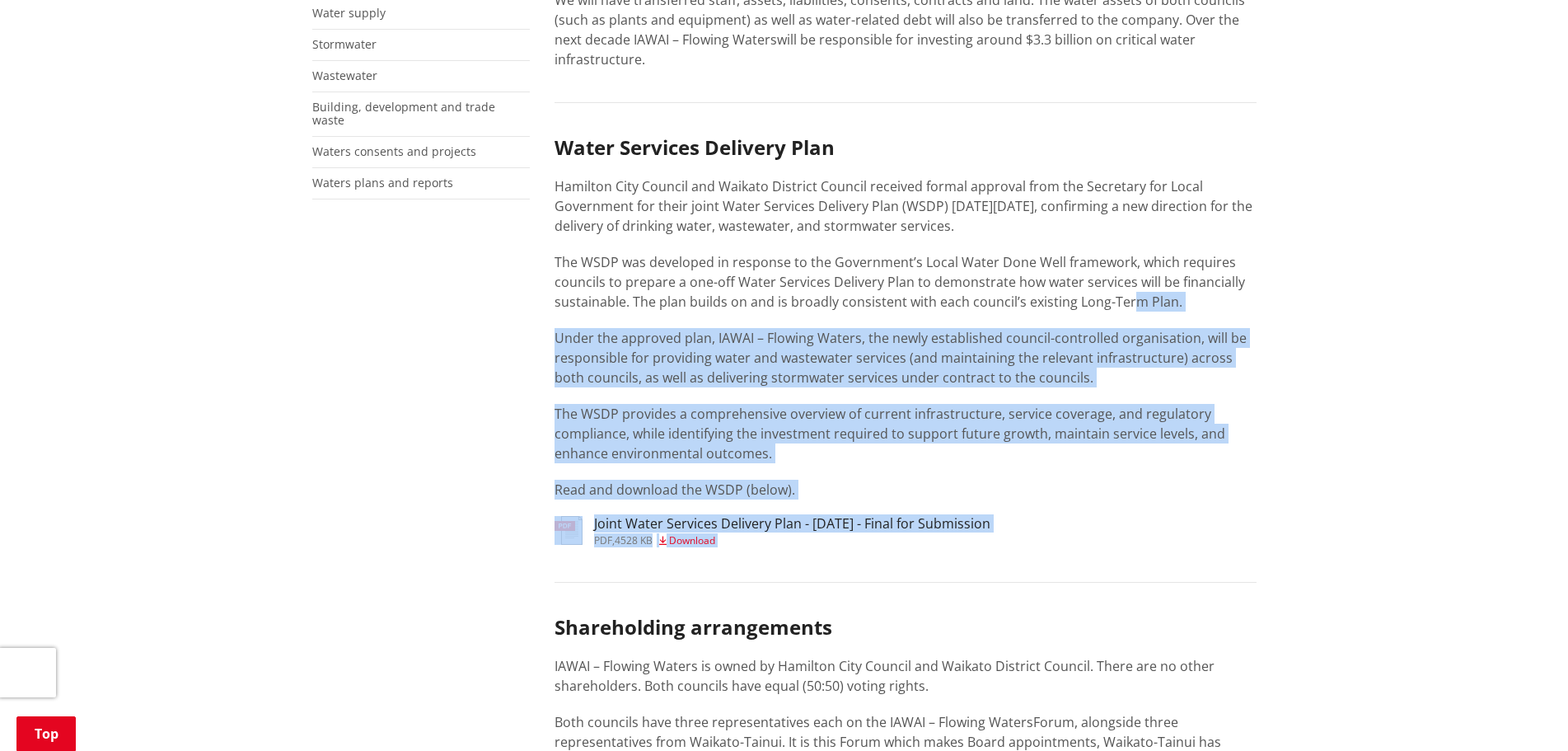
drag, startPoint x: 854, startPoint y: 522, endPoint x: 1005, endPoint y: 254, distance: 307.6
click at [1005, 254] on div "From 1 July 2025, IAWAI – Flowing Waters will be officially incorporated. Over …" at bounding box center [905, 652] width 727 height 1629
click at [1020, 268] on p "The WSDP was developed in response to the Government’s Local Water Done Well fr…" at bounding box center [905, 282] width 703 height 60
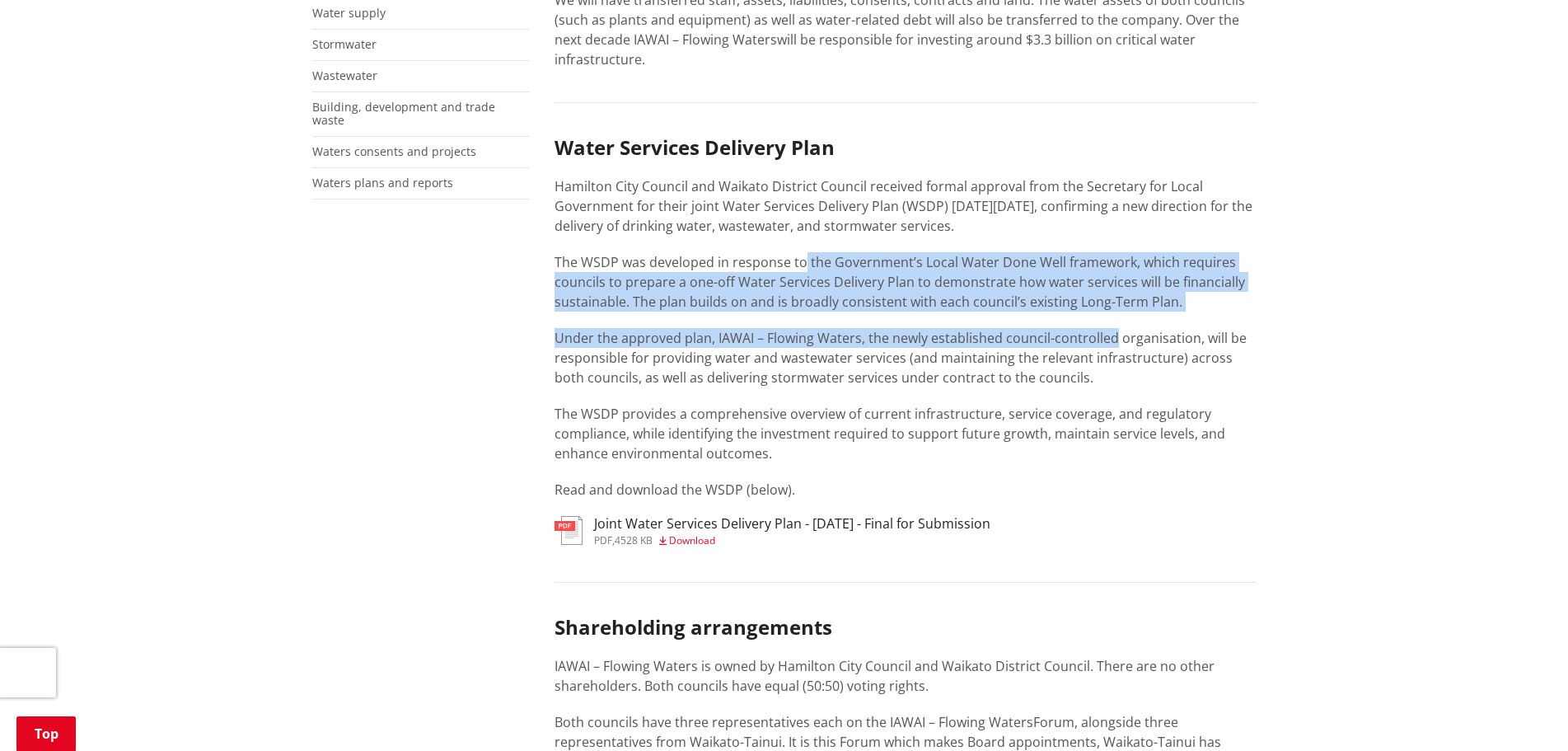
drag, startPoint x: 868, startPoint y: 234, endPoint x: 1085, endPoint y: 276, distance: 221.0
click at [1085, 276] on div "Water Services Delivery Plan Hamilton City Council and Waikato District Council…" at bounding box center [905, 317] width 703 height 364
click at [1089, 256] on p "The WSDP was developed in response to the Government’s Local Water Done Well fr…" at bounding box center [905, 282] width 703 height 60
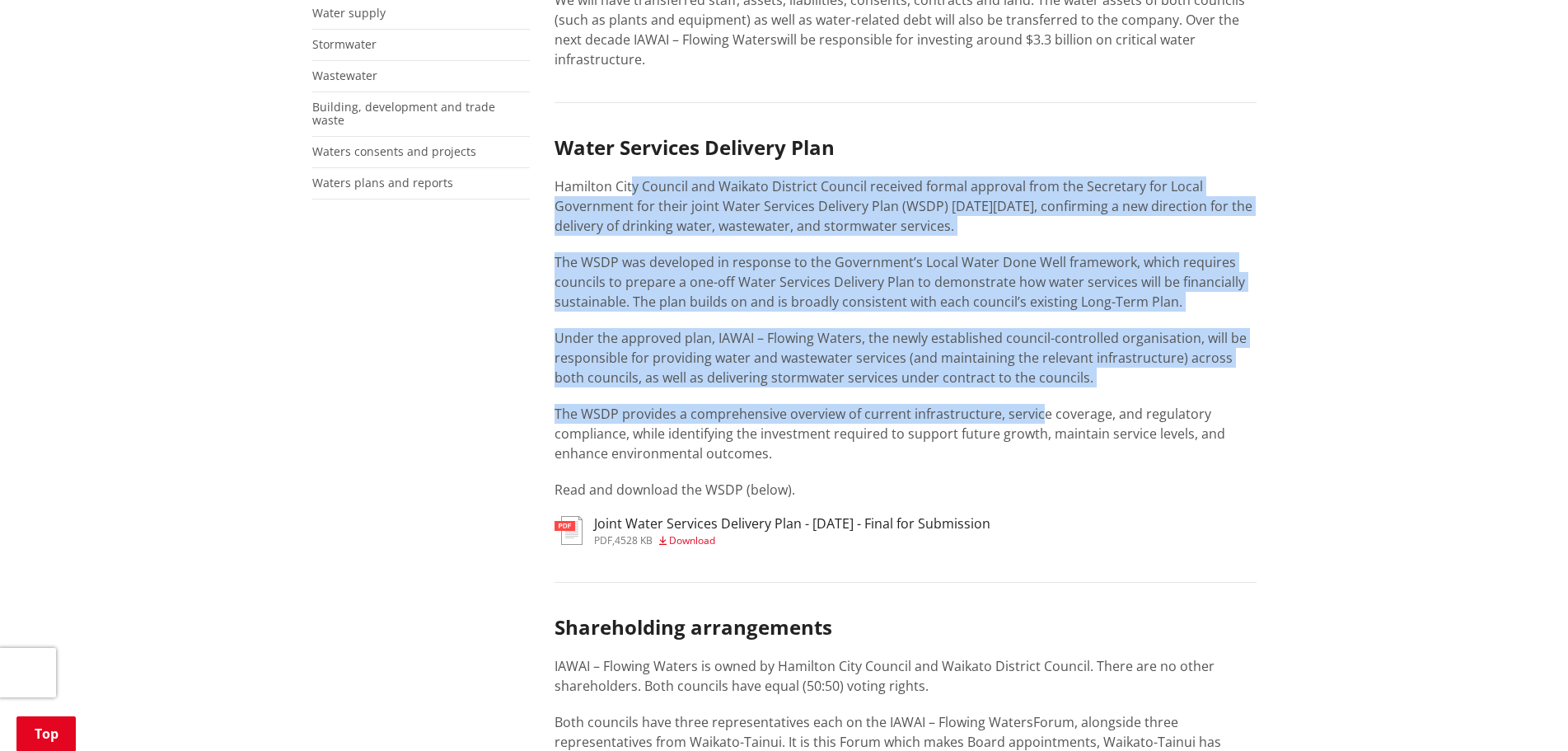
drag, startPoint x: 629, startPoint y: 155, endPoint x: 1012, endPoint y: 370, distance: 439.2
click at [1012, 370] on div "Water Services Delivery Plan Hamilton City Council and Waikato District Council…" at bounding box center [905, 317] width 703 height 364
click at [1016, 353] on div "Water Services Delivery Plan Hamilton City Council and Waikato District Council…" at bounding box center [905, 317] width 703 height 364
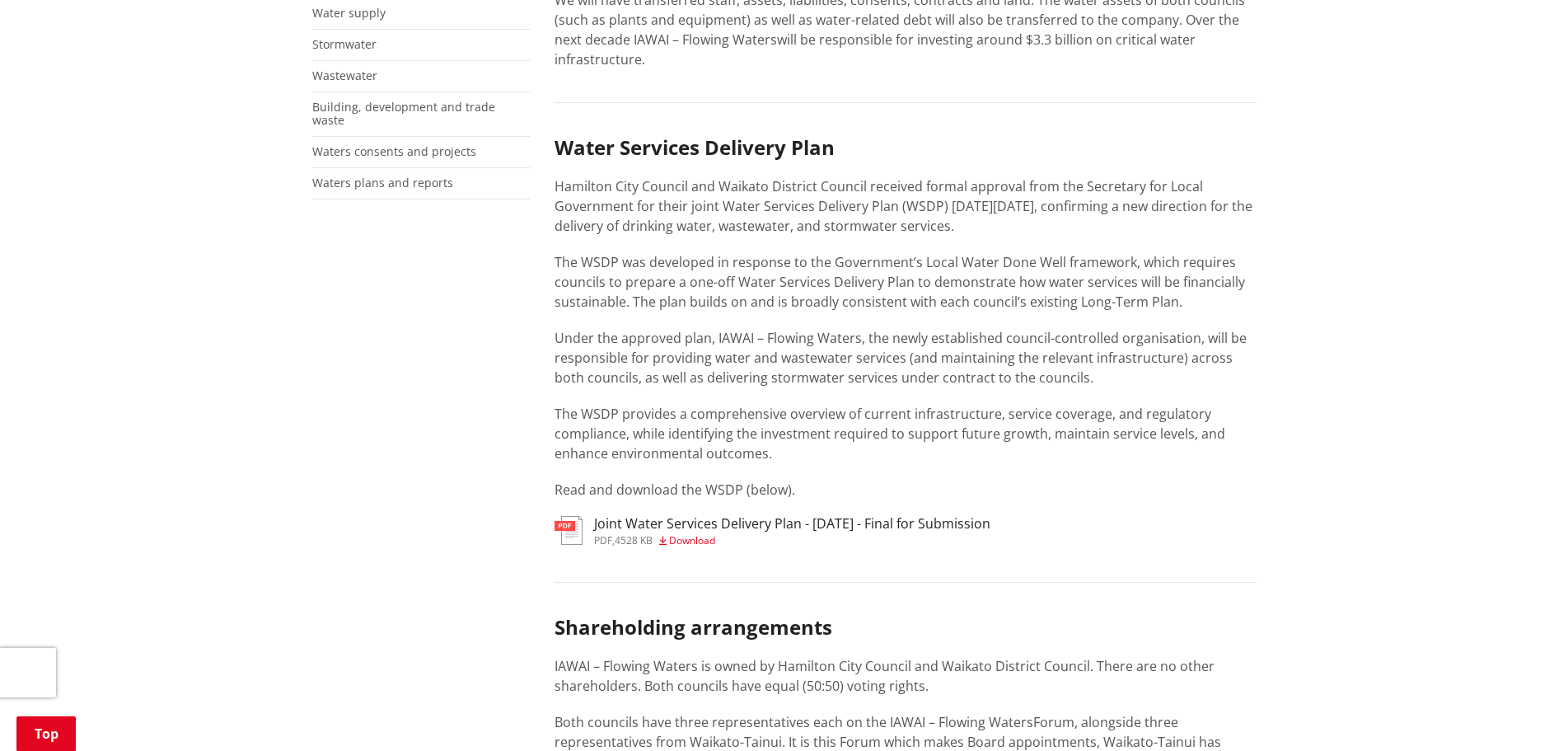
drag, startPoint x: 730, startPoint y: 394, endPoint x: 532, endPoint y: 370, distance: 199.4
click at [532, 370] on div "More from this section Waters IAWAI – Flowing Waters New Water Delivery The Est…" at bounding box center [784, 652] width 970 height 1629
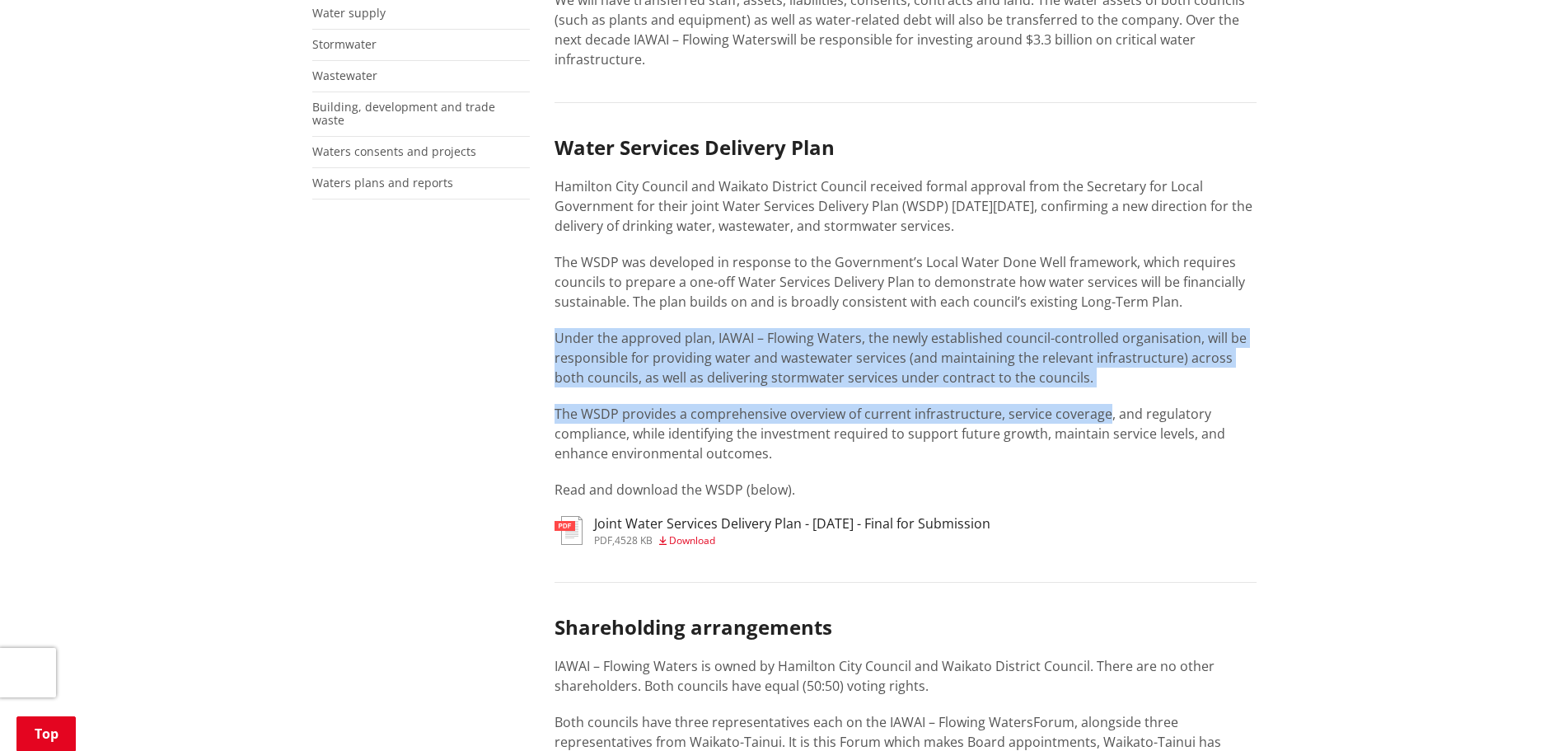
drag, startPoint x: 545, startPoint y: 285, endPoint x: 1199, endPoint y: 368, distance: 659.2
click at [1159, 365] on div "From 1 July 2025, IAWAI – Flowing Waters will be officially incorporated. Over …" at bounding box center [905, 652] width 727 height 1629
click at [1105, 342] on p "Under the approved plan, IAWAI – Flowing Waters, the newly established council-…" at bounding box center [905, 358] width 703 height 60
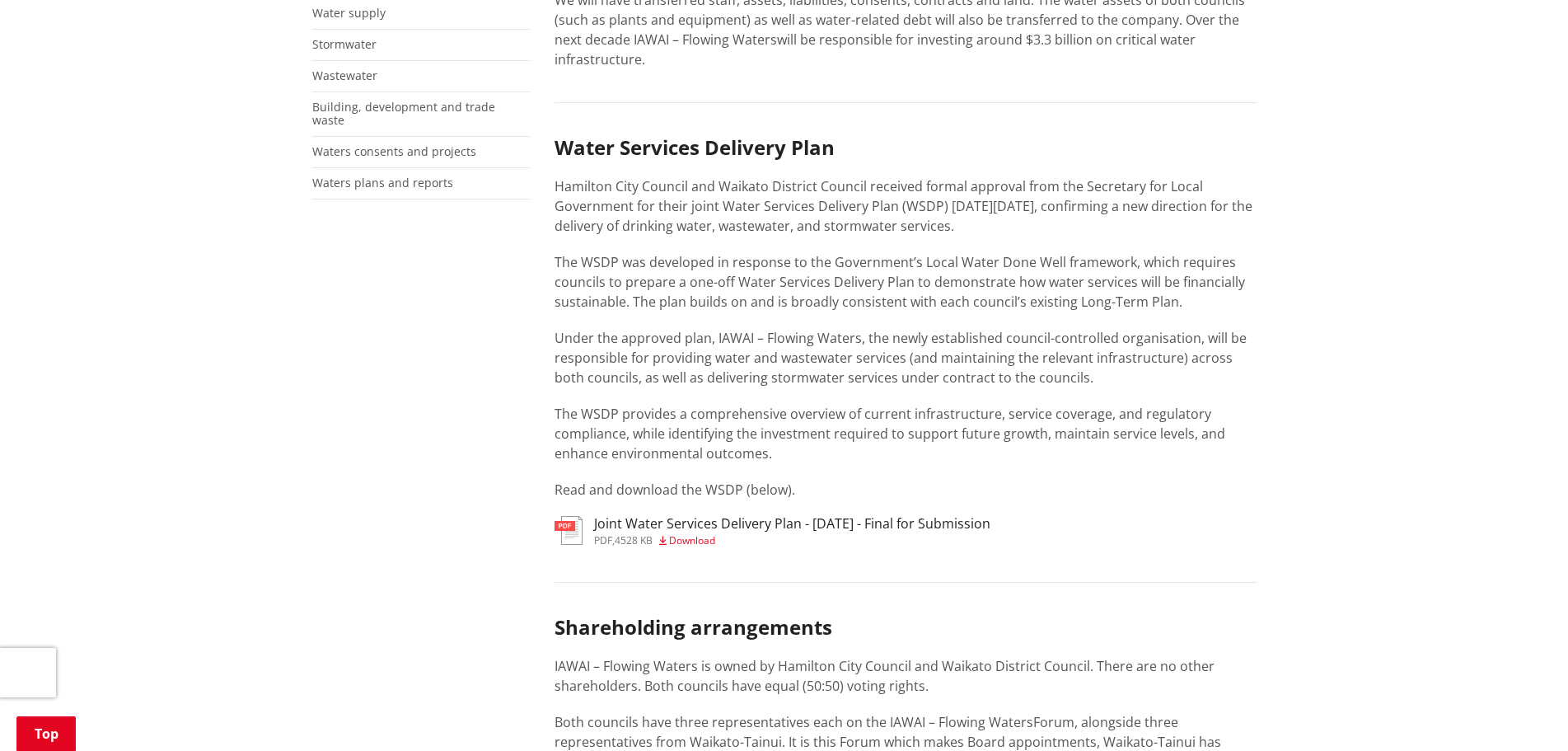
drag, startPoint x: 544, startPoint y: 91, endPoint x: 1085, endPoint y: 340, distance: 595.6
click at [1085, 342] on div "From 1 July 2025, IAWAI – Flowing Waters will be officially incorporated. Over …" at bounding box center [905, 652] width 727 height 1629
drag, startPoint x: 1085, startPoint y: 340, endPoint x: 1040, endPoint y: 332, distance: 45.7
click at [1085, 339] on p "Under the approved plan, IAWAI – Flowing Waters, the newly established council-…" at bounding box center [905, 358] width 703 height 60
click at [1040, 332] on p "Under the approved plan, IAWAI – Flowing Waters, the newly established council-…" at bounding box center [905, 358] width 703 height 60
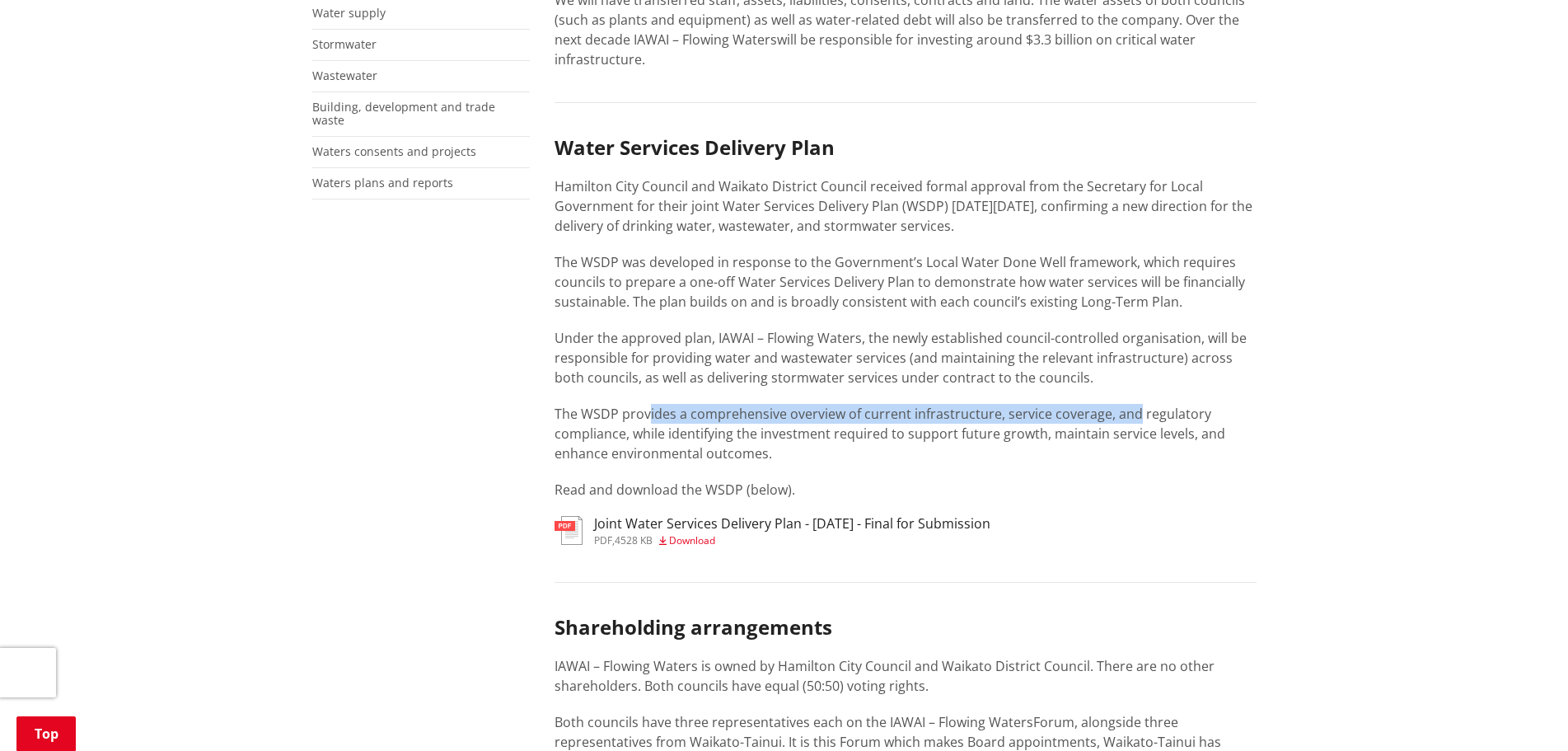
drag, startPoint x: 669, startPoint y: 374, endPoint x: 674, endPoint y: 413, distance: 39.3
click at [649, 352] on div "Water Services Delivery Plan Hamilton City Council and Waikato District Council…" at bounding box center [905, 317] width 703 height 364
click at [627, 359] on div "Water Services Delivery Plan Hamilton City Council and Waikato District Council…" at bounding box center [905, 317] width 703 height 364
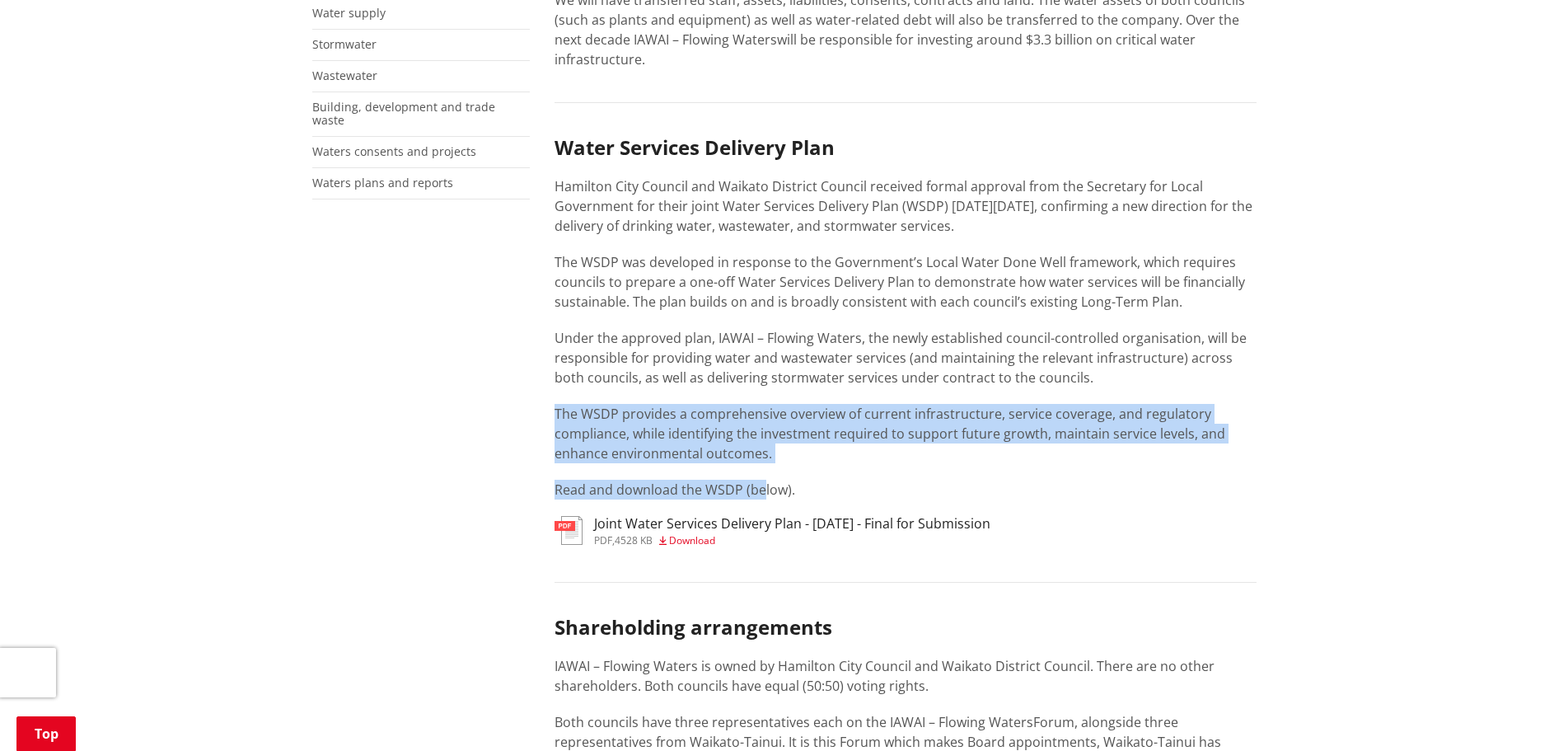
drag, startPoint x: 501, startPoint y: 360, endPoint x: 744, endPoint y: 416, distance: 249.4
click at [758, 437] on div "More from this section Waters IAWAI – Flowing Waters New Water Delivery The Est…" at bounding box center [784, 652] width 970 height 1629
click at [744, 416] on p "The WSDP provides a comprehensive overview of current infrastructure, service c…" at bounding box center [905, 434] width 703 height 60
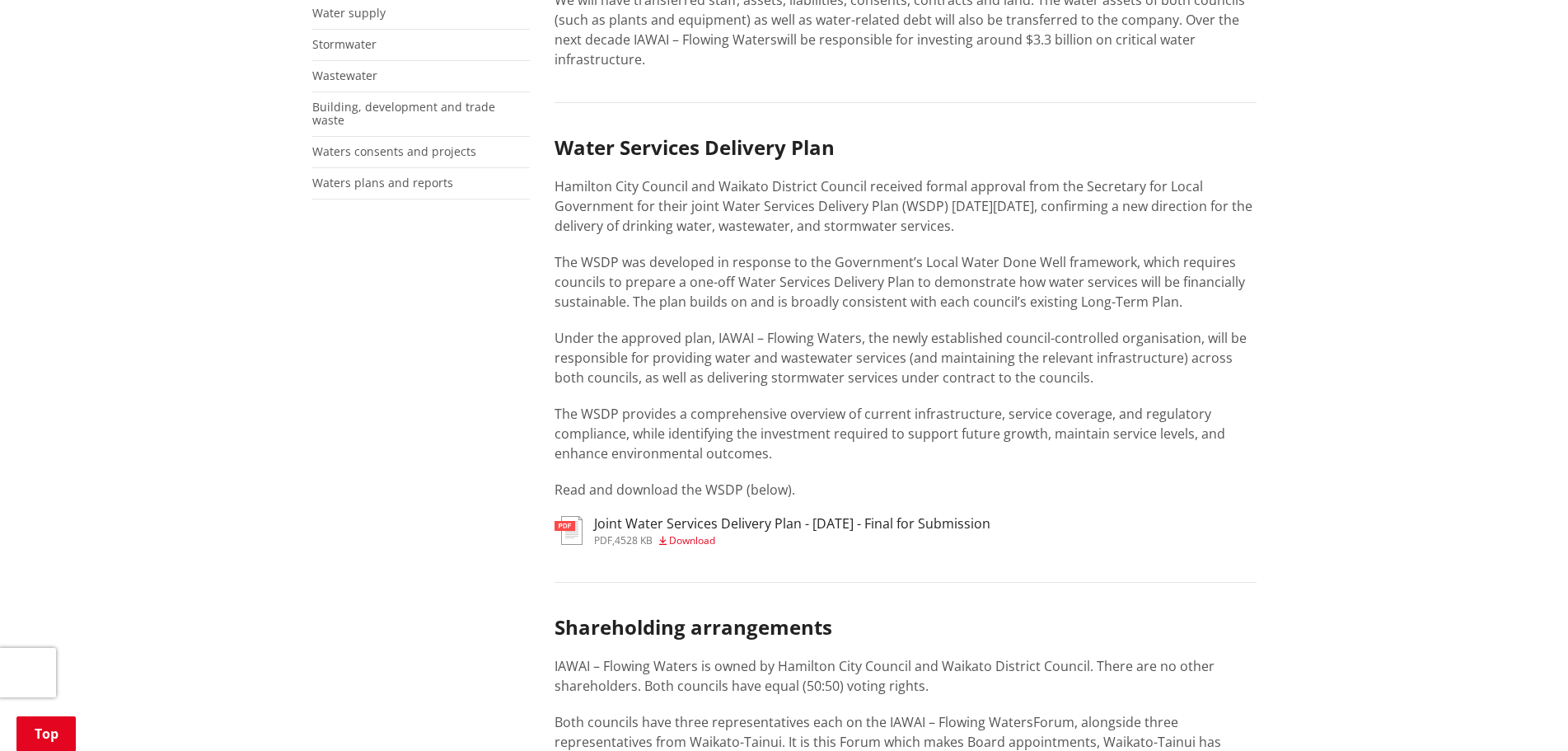
drag, startPoint x: 825, startPoint y: 415, endPoint x: 549, endPoint y: 95, distance: 422.6
click at [549, 95] on div "From 1 July 2025, IAWAI – Flowing Waters will be officially incorporated. Over …" at bounding box center [905, 652] width 727 height 1629
drag, startPoint x: 549, startPoint y: 95, endPoint x: 876, endPoint y: 185, distance: 339.2
click at [876, 185] on div "From 1 July 2025, IAWAI – Flowing Waters will be officially incorporated. Over …" at bounding box center [905, 652] width 727 height 1629
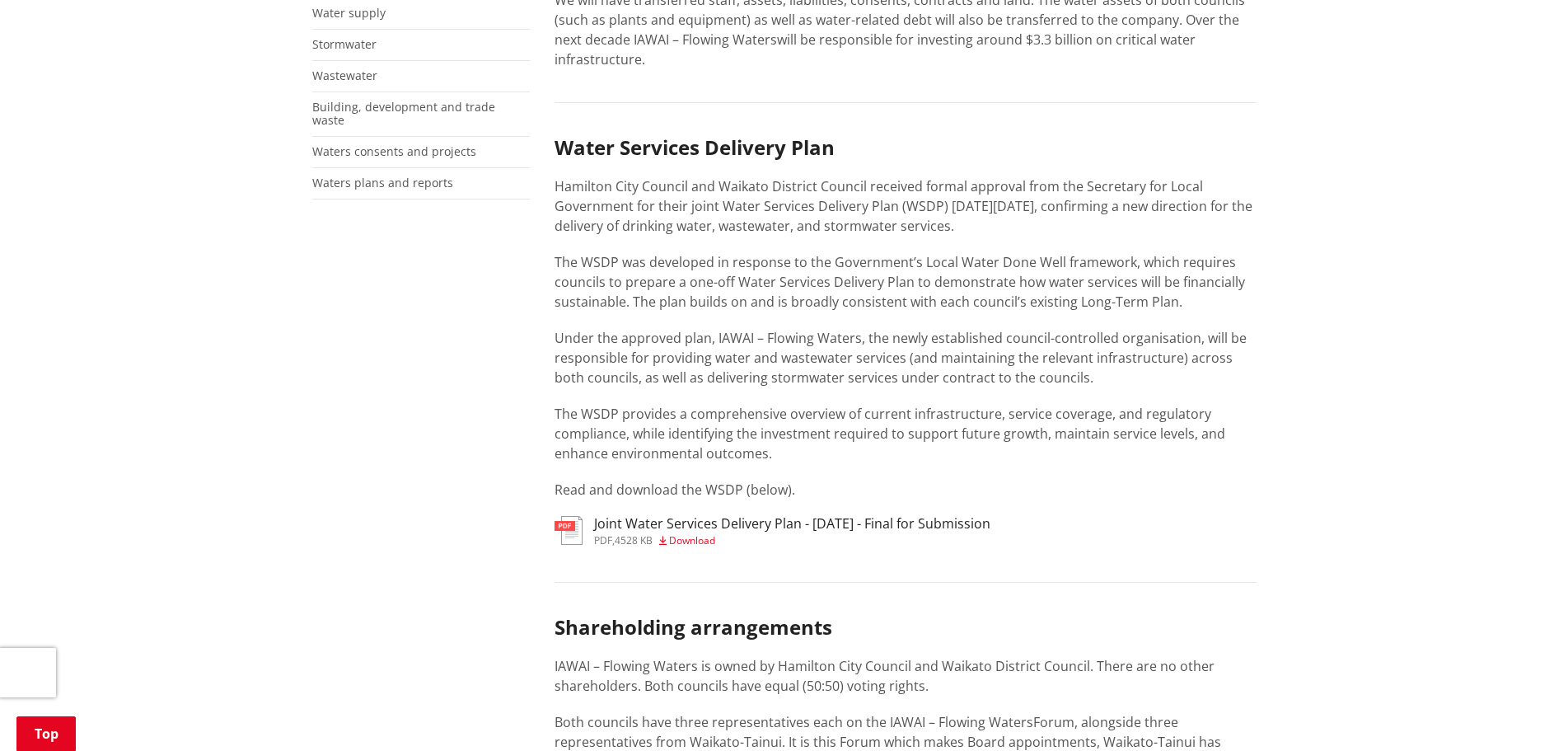
click at [876, 185] on p "Hamilton City Council and Waikato District Council received formal approval fro…" at bounding box center [905, 207] width 703 height 60
drag, startPoint x: 960, startPoint y: 184, endPoint x: 558, endPoint y: 130, distance: 405.6
click at [558, 136] on div "Water Services Delivery Plan Hamilton City Council and Waikato District Council…" at bounding box center [905, 317] width 703 height 364
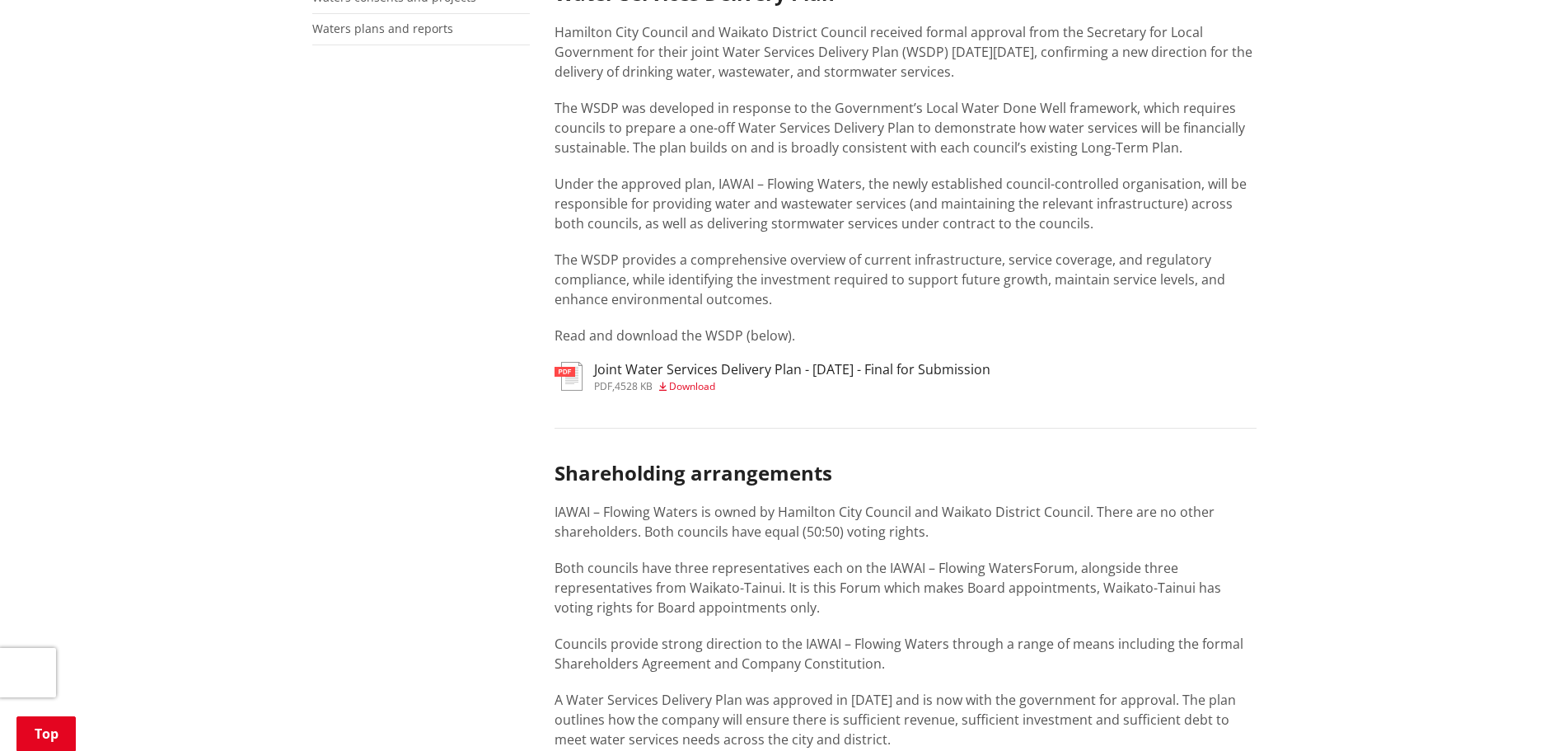
scroll to position [825, 0]
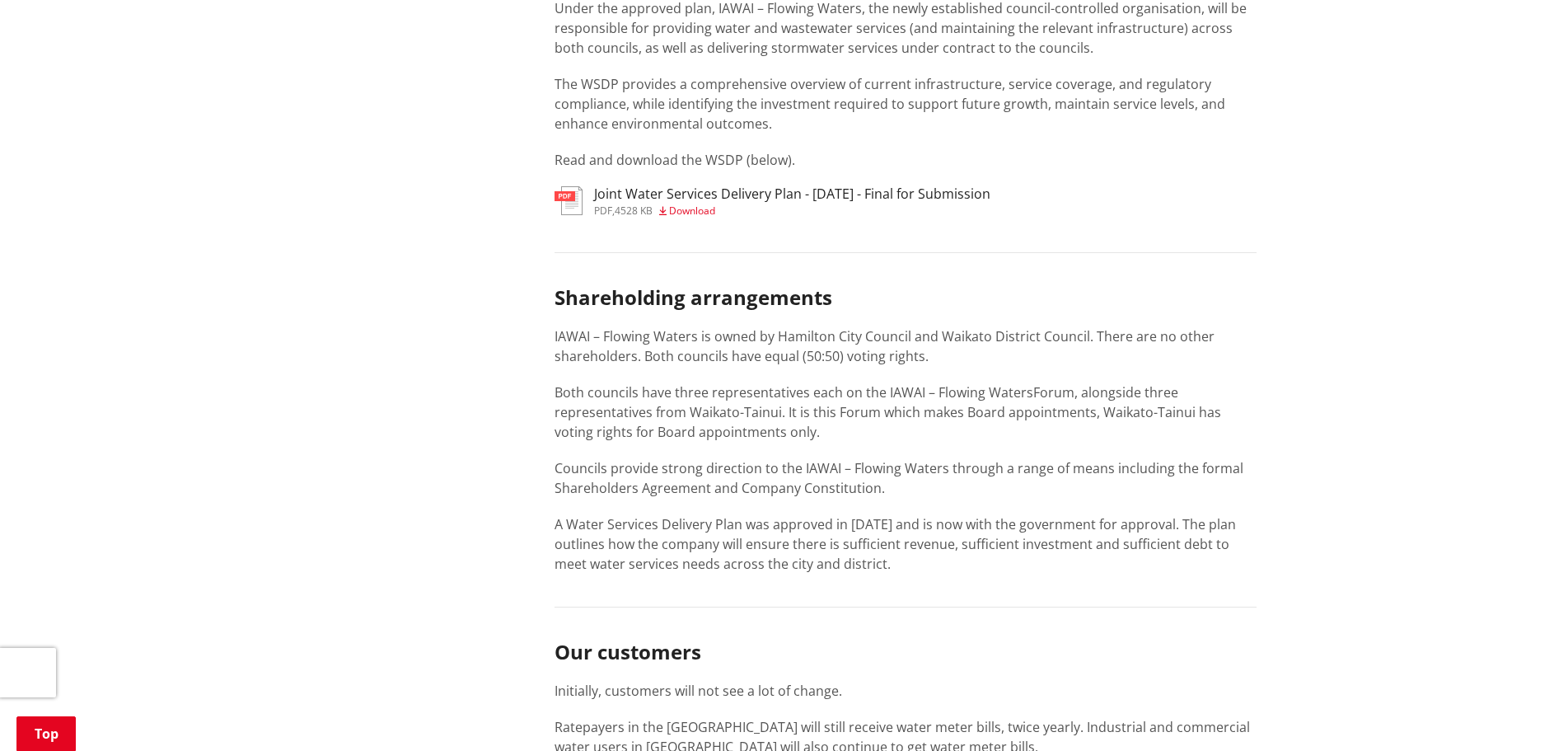
drag, startPoint x: 893, startPoint y: 524, endPoint x: 707, endPoint y: 393, distance: 227.5
click at [707, 393] on div "Shareholding arrangements IAWAI – Flowing Waters is owned by Hamilton City Coun…" at bounding box center [905, 429] width 703 height 288
click at [708, 393] on p "Both councils have three representatives each on the IAWAI – Flowing Waters For…" at bounding box center [905, 412] width 703 height 60
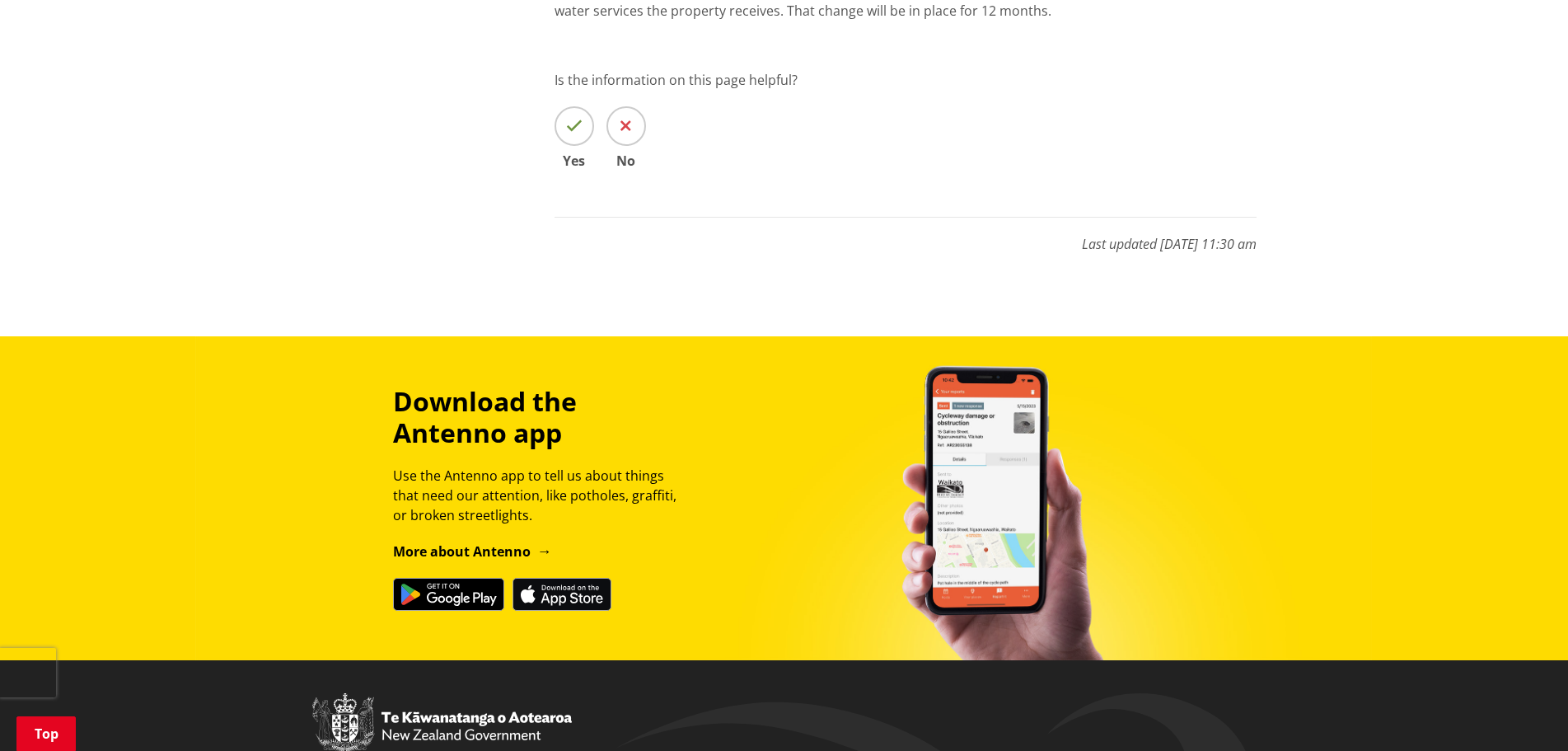
scroll to position [1809, 0]
